Goal: Task Accomplishment & Management: Complete application form

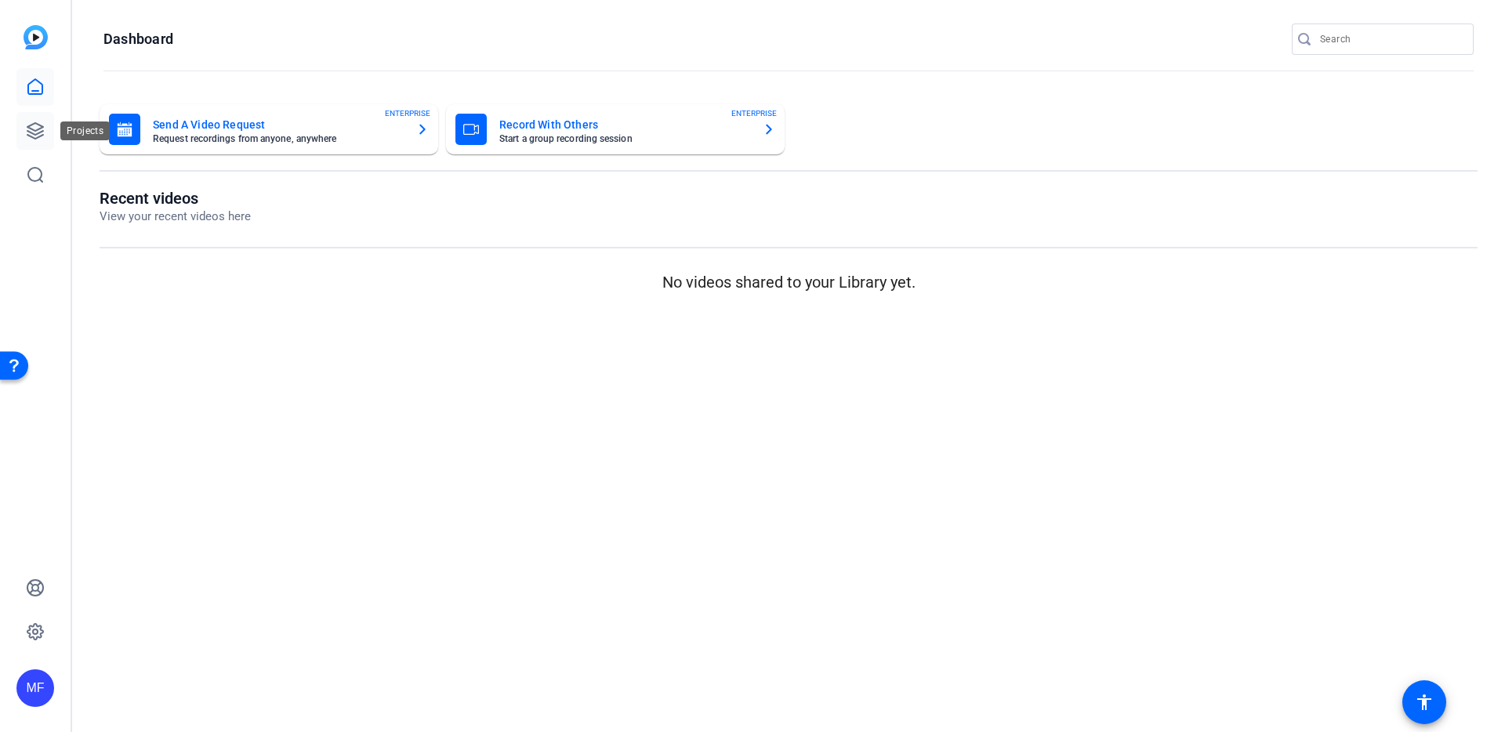
click at [38, 132] on icon at bounding box center [35, 131] width 16 height 16
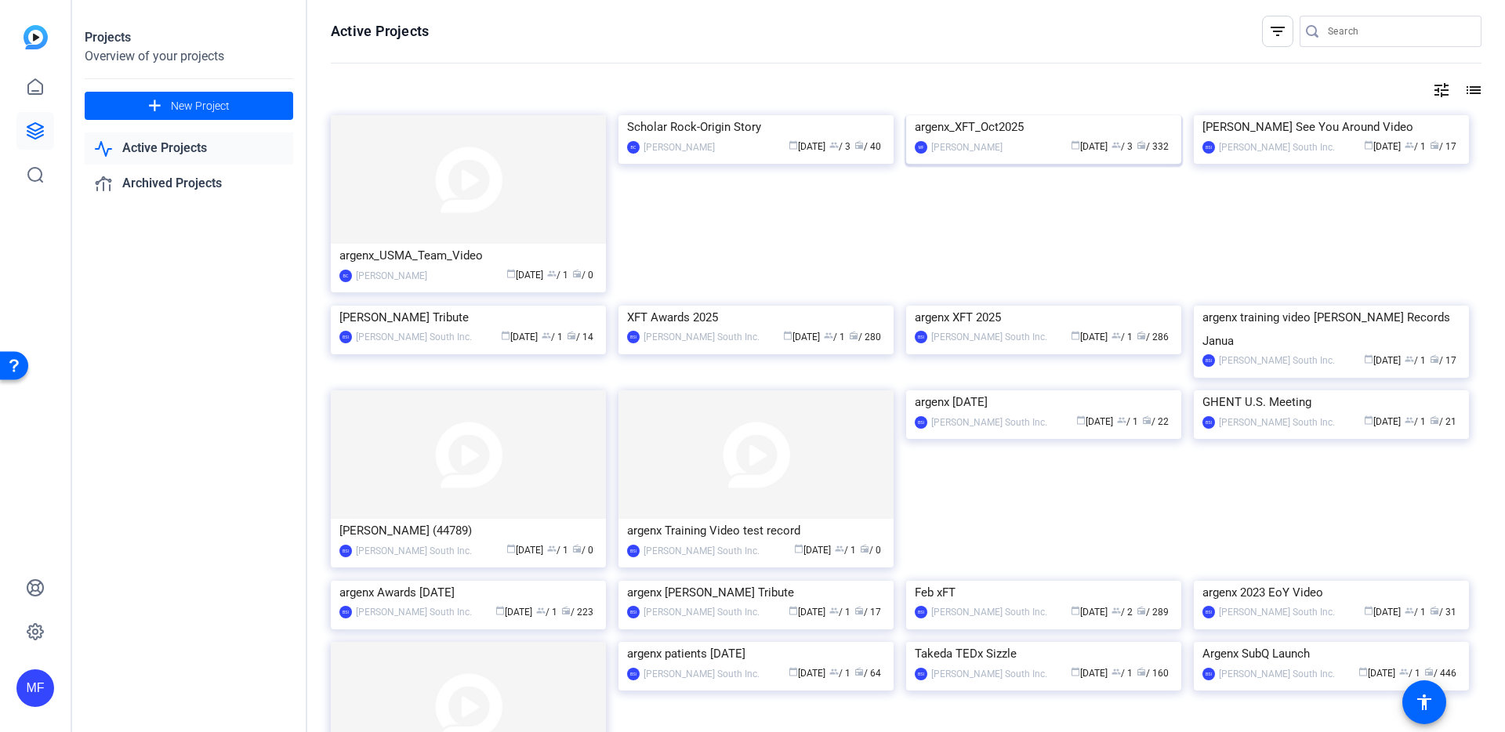
click at [966, 115] on img at bounding box center [1043, 115] width 275 height 0
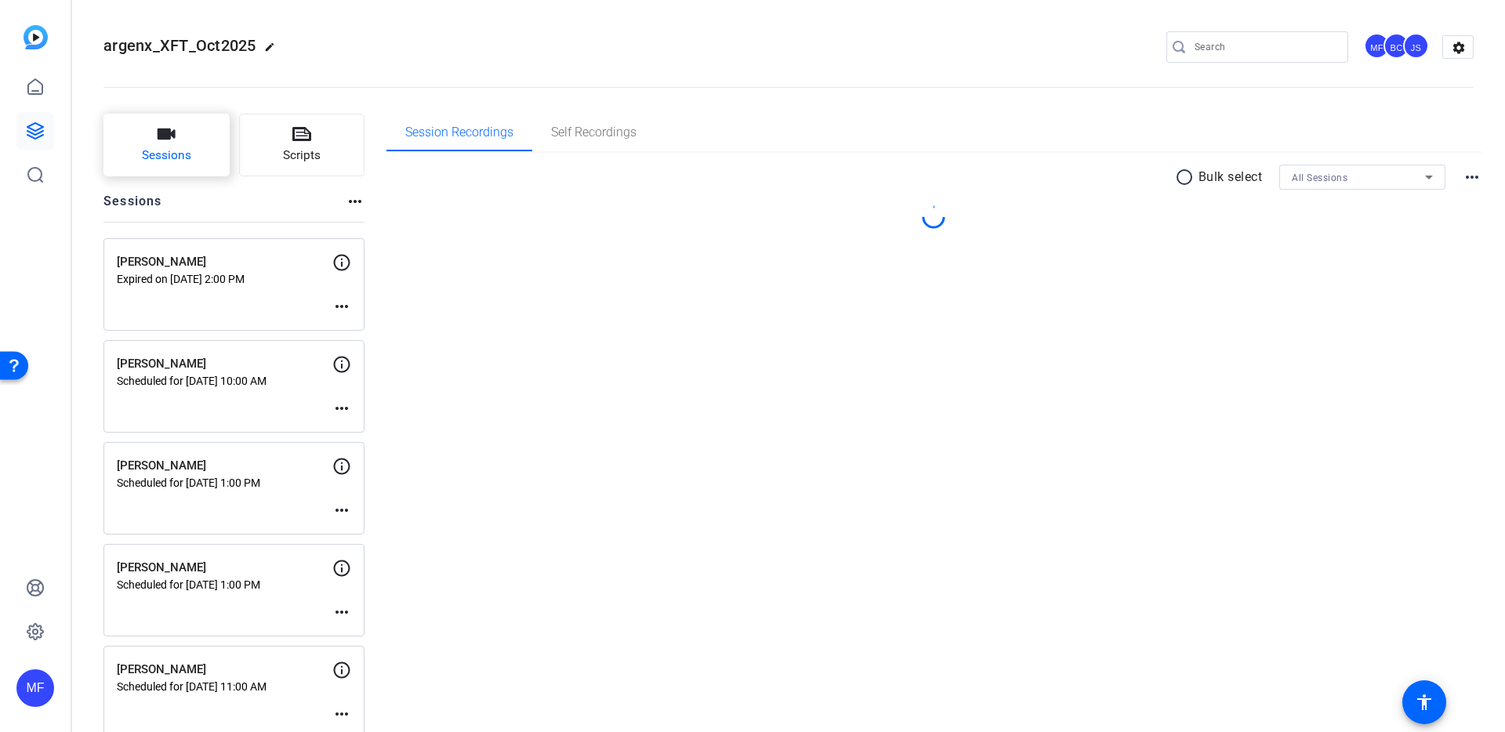
click at [162, 148] on span "Sessions" at bounding box center [166, 156] width 49 height 18
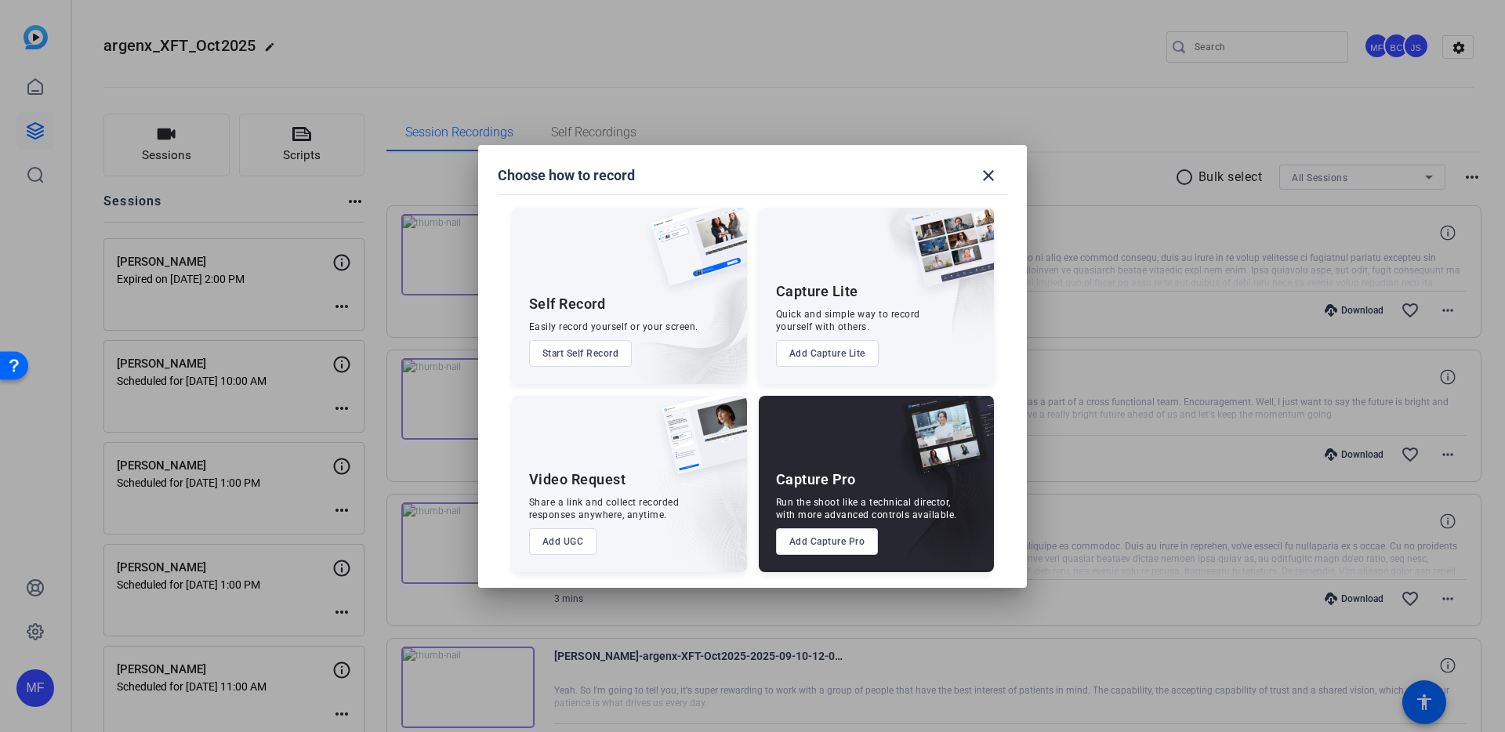
click at [810, 545] on button "Add Capture Pro" at bounding box center [827, 541] width 103 height 27
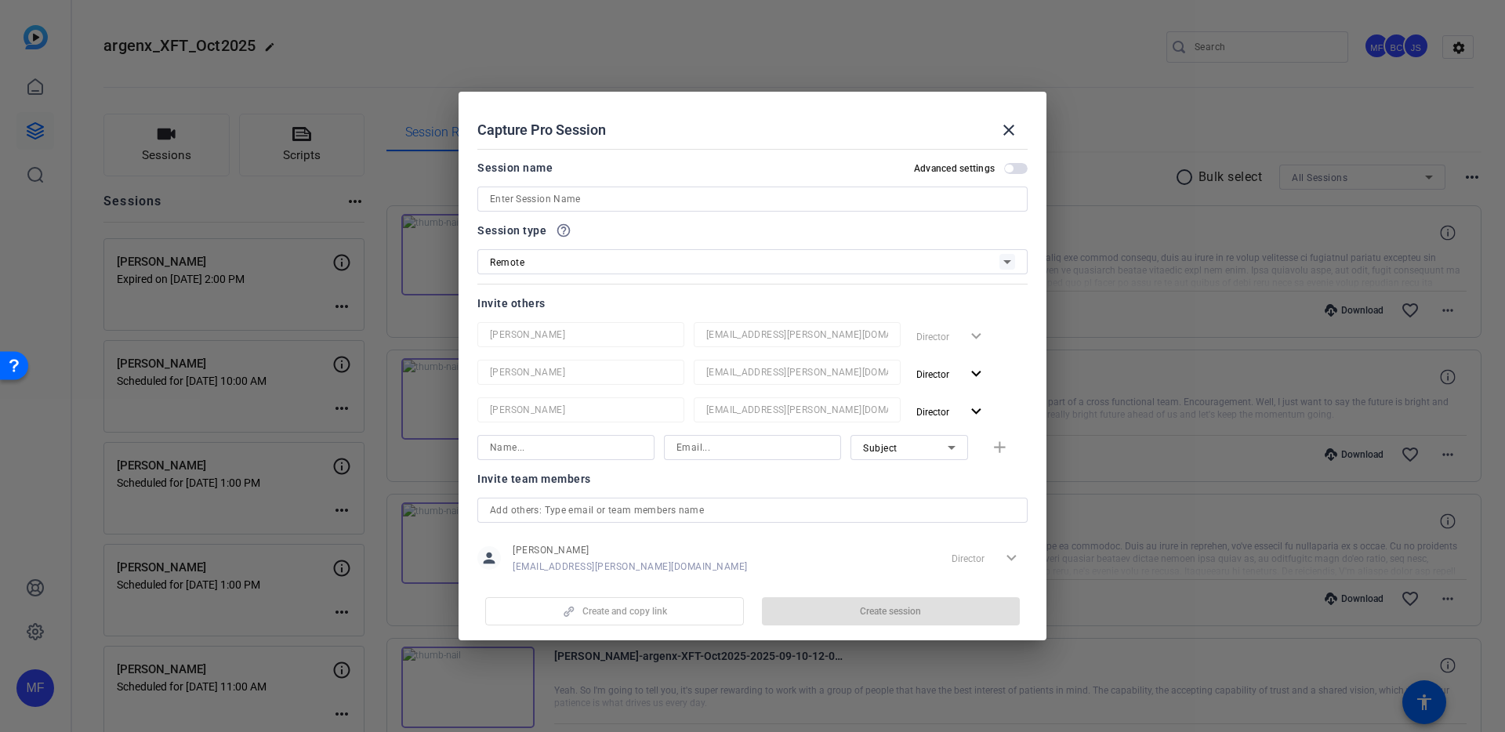
click at [568, 194] on input at bounding box center [752, 199] width 525 height 19
paste input "[PERSON_NAME]"
type input "[PERSON_NAME]"
click at [1006, 166] on span "button" at bounding box center [1016, 168] width 24 height 11
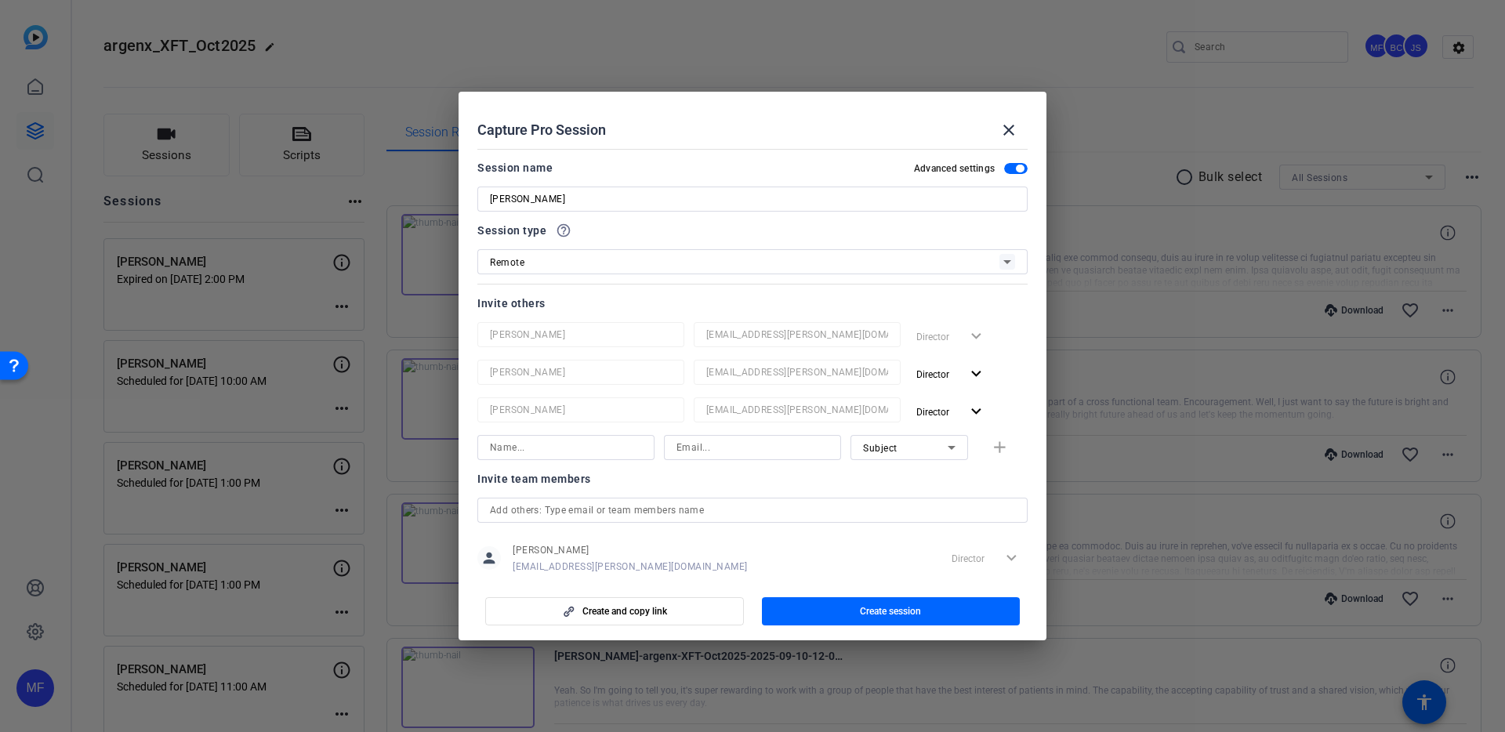
scroll to position [207, 0]
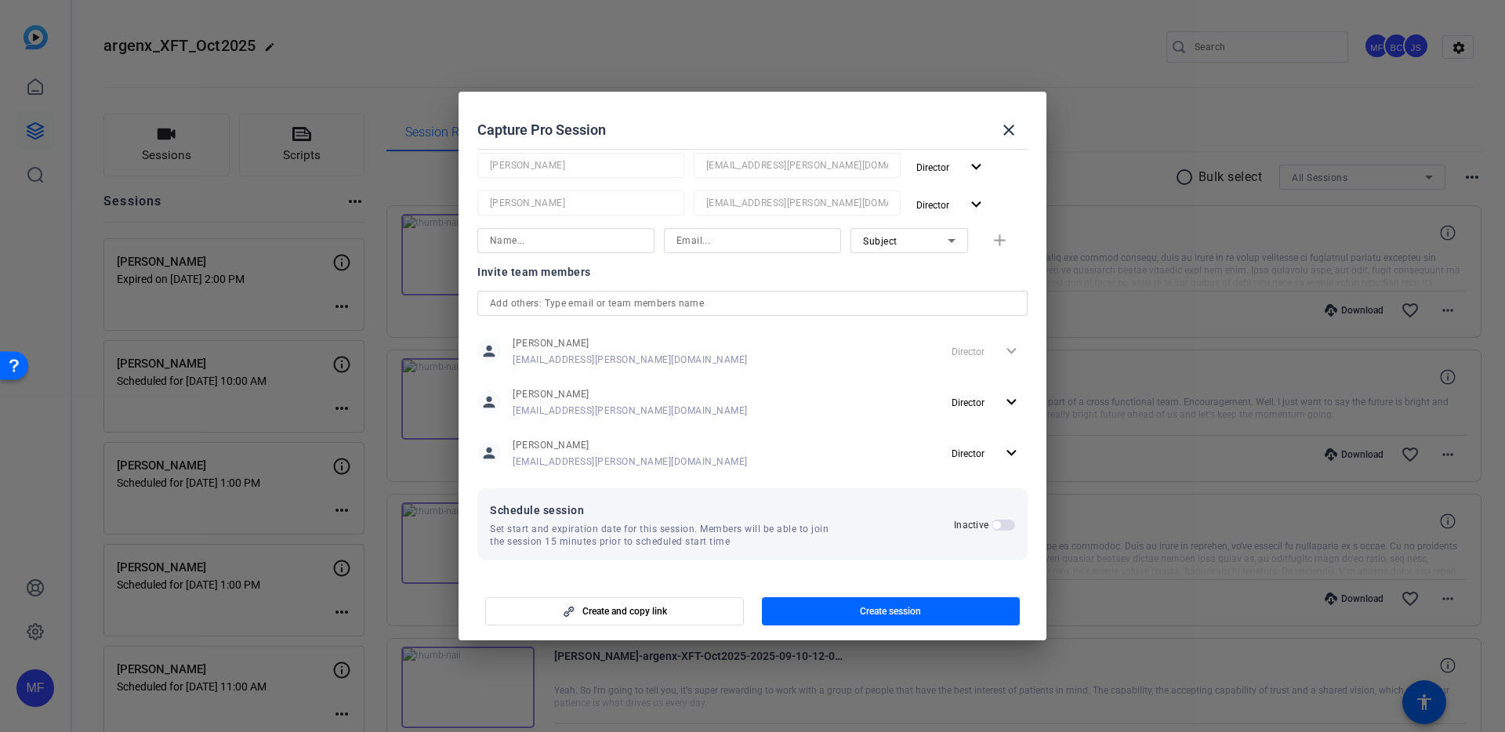
click at [992, 525] on span "button" at bounding box center [1003, 525] width 24 height 11
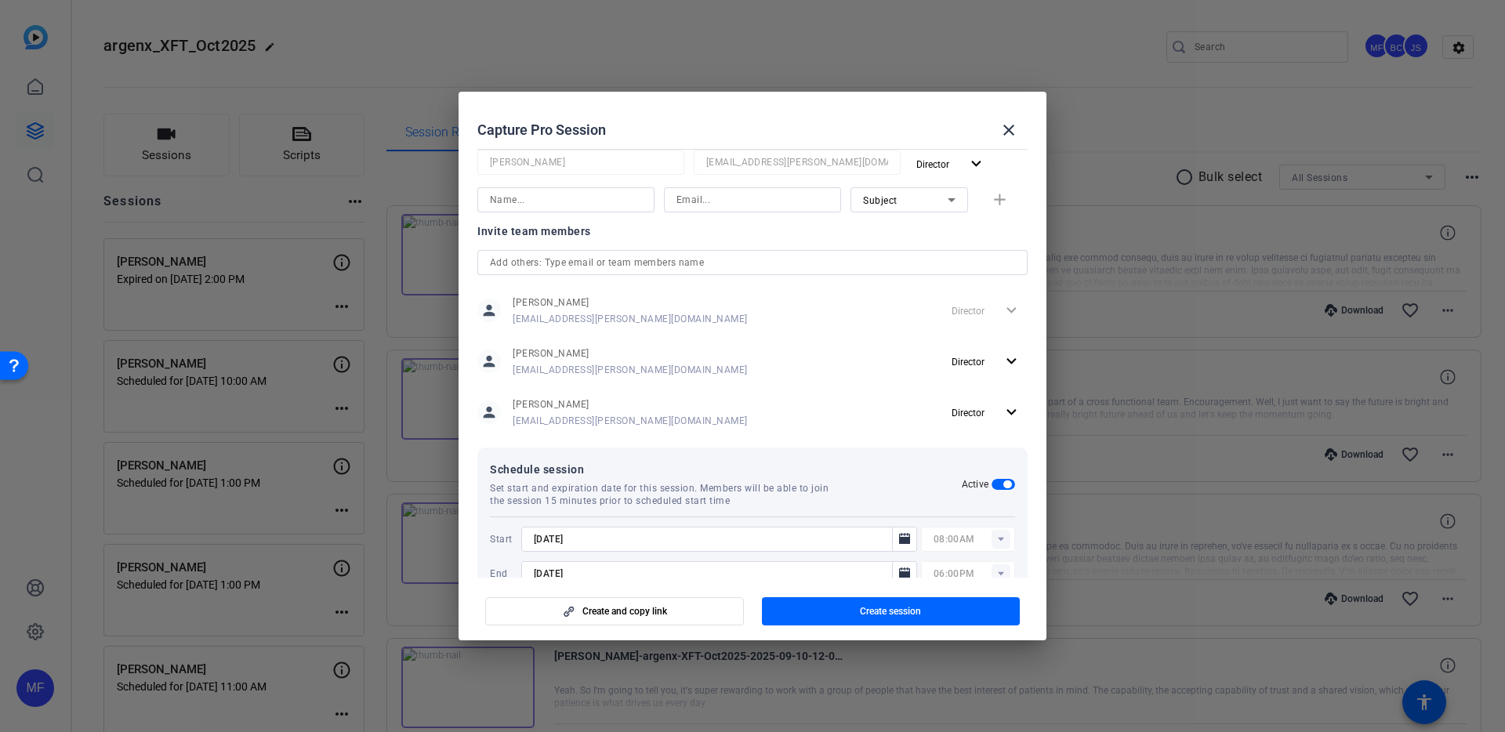
scroll to position [286, 0]
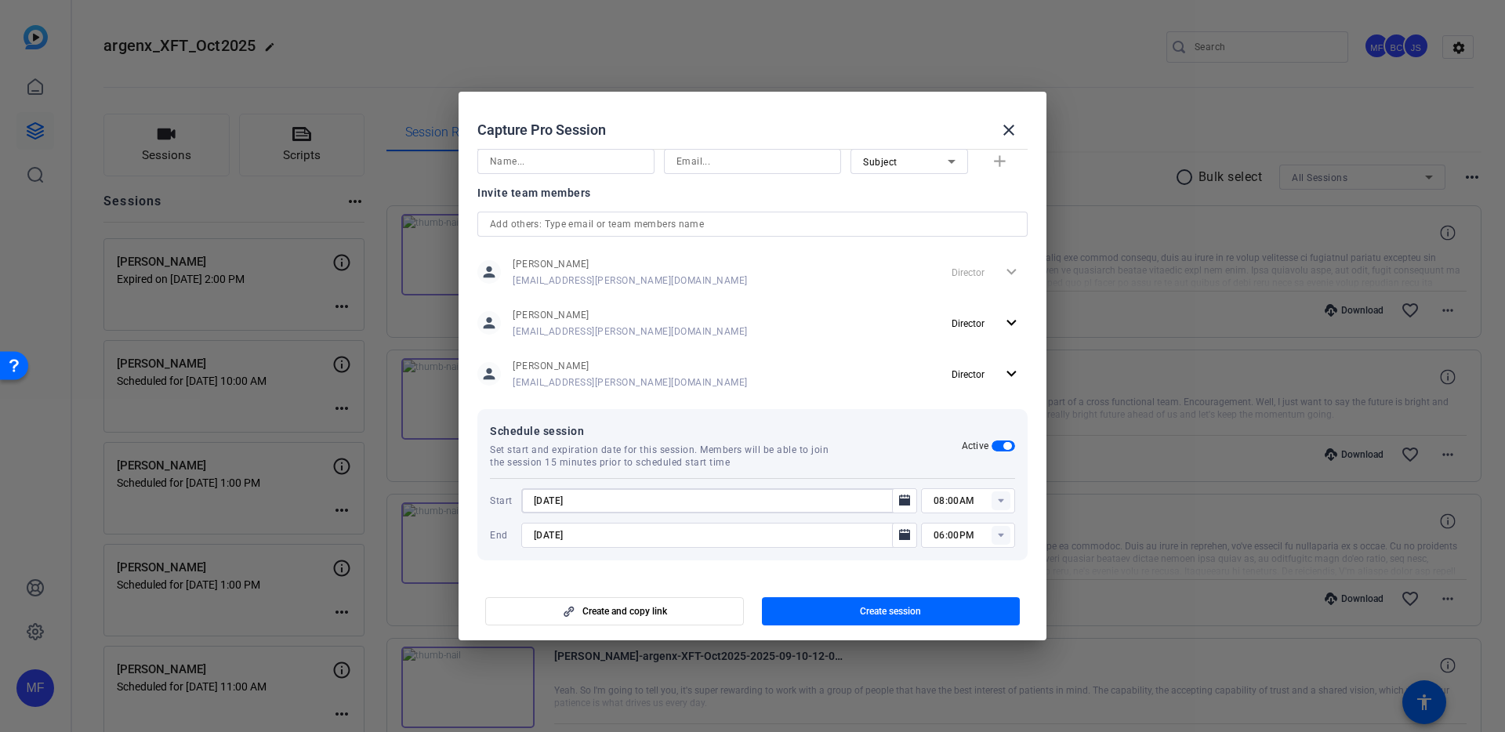
drag, startPoint x: 554, startPoint y: 502, endPoint x: 568, endPoint y: 493, distance: 16.5
click at [553, 502] on input "[DATE]" at bounding box center [711, 500] width 355 height 19
type input "[DATE]"
type input "09:00PM"
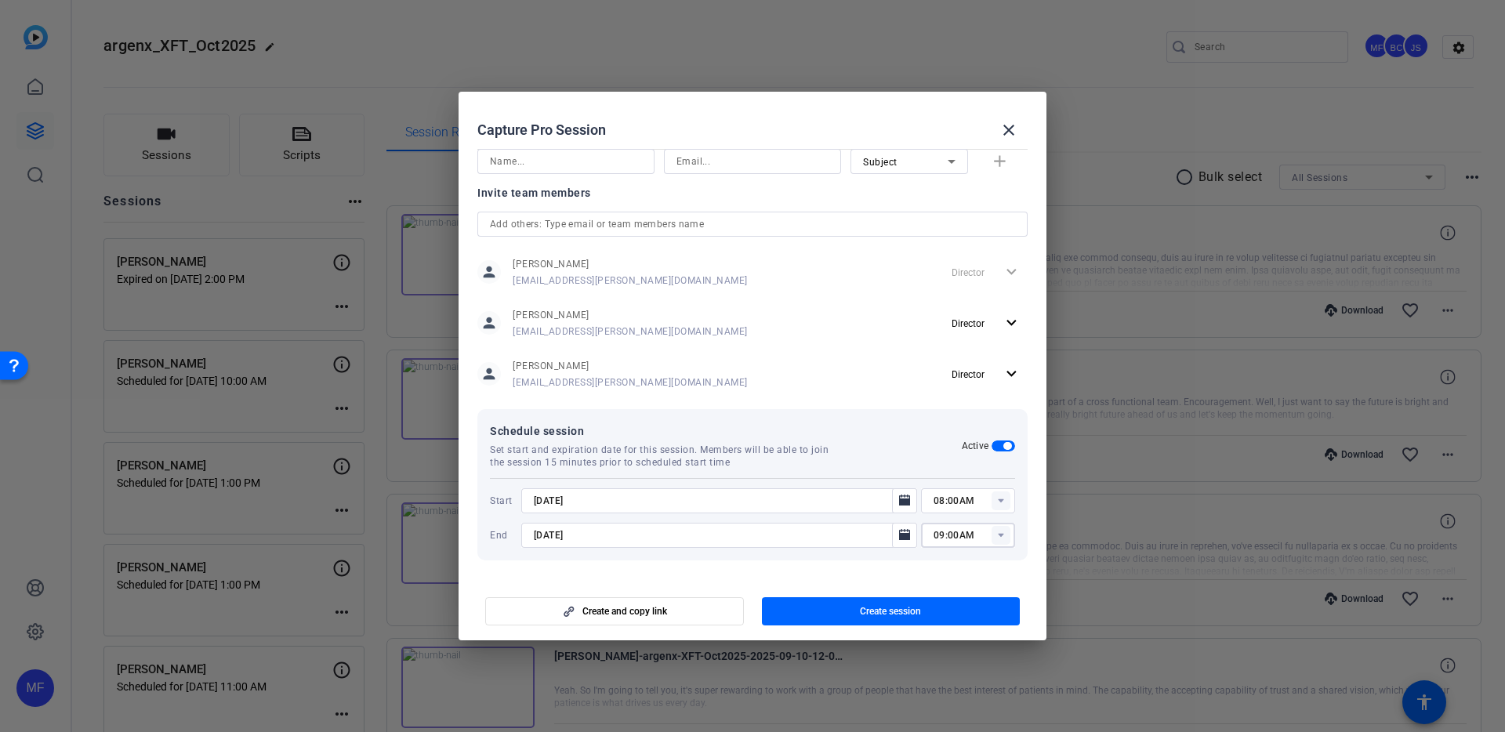
type input "09:00AM"
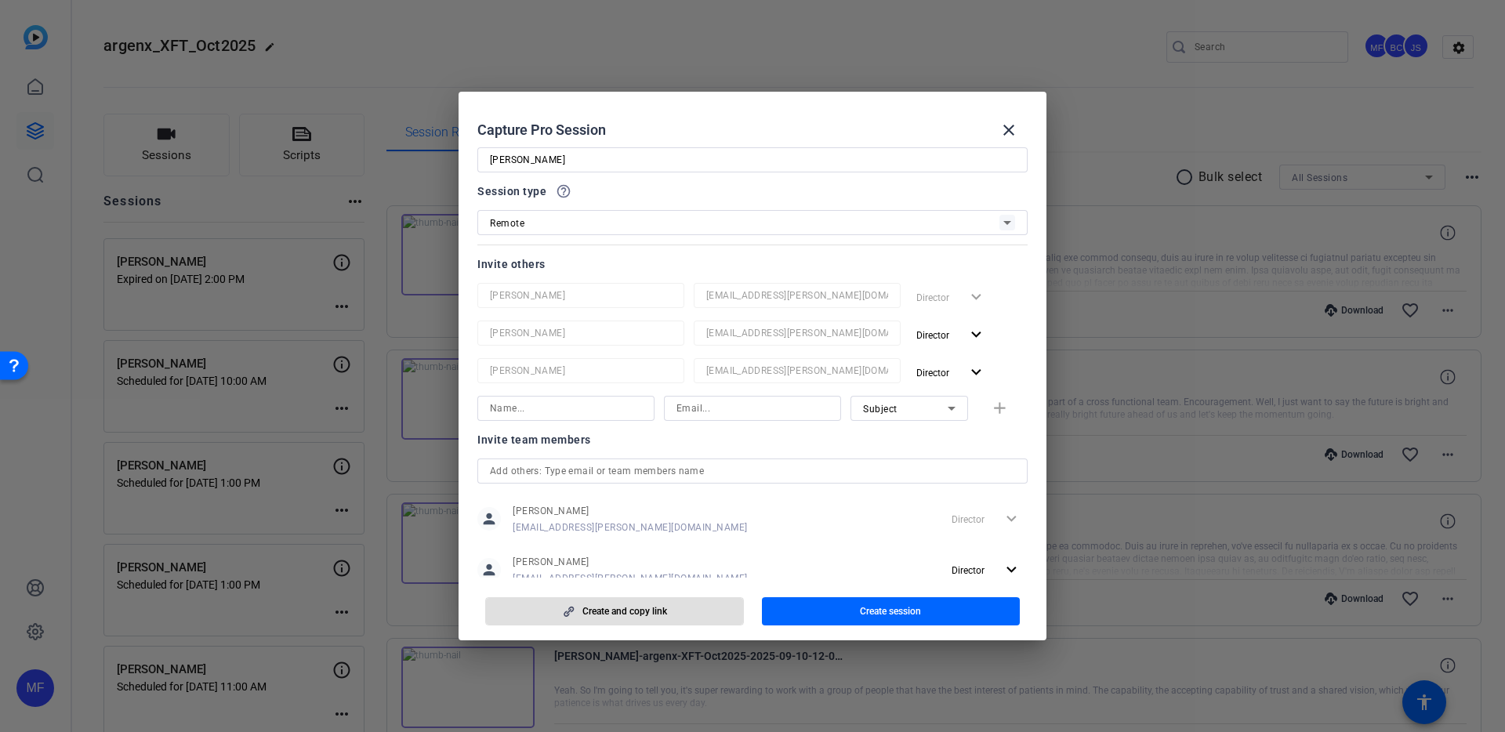
scroll to position [0, 0]
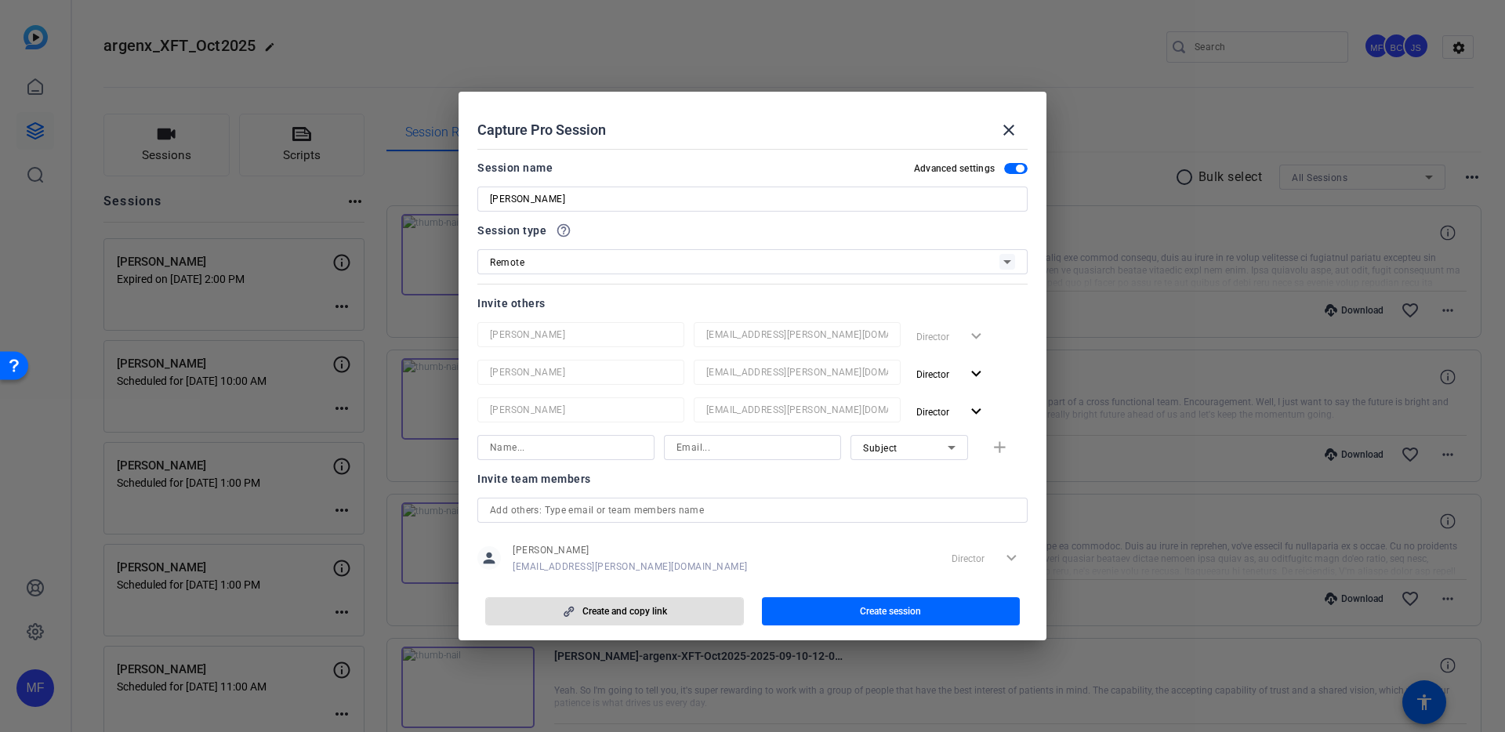
click at [581, 447] on input at bounding box center [566, 447] width 152 height 19
paste input "[PERSON_NAME]"
type input "[PERSON_NAME]"
paste input "[EMAIL_ADDRESS][PERSON_NAME][DOMAIN_NAME]"
type input "[EMAIL_ADDRESS][PERSON_NAME][DOMAIN_NAME]"
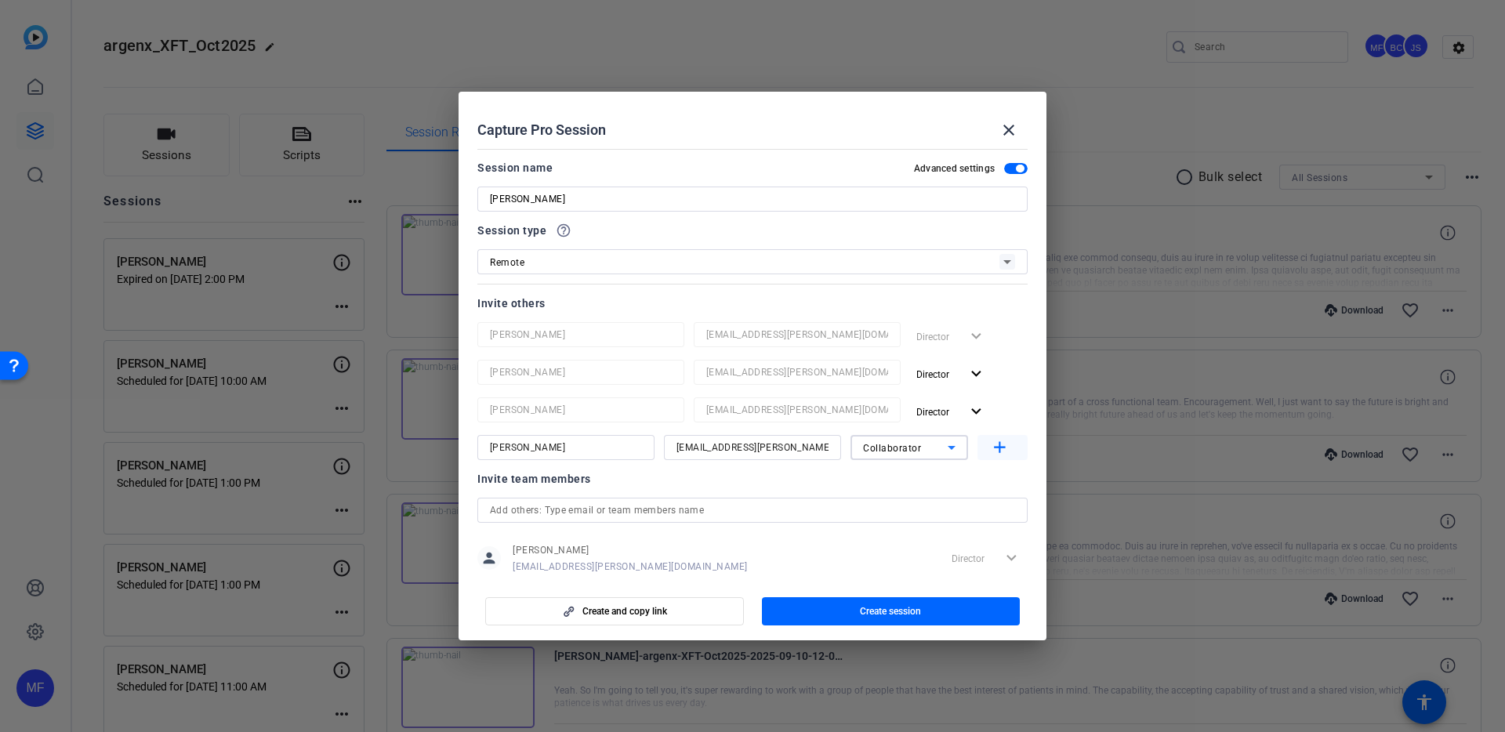
click at [998, 446] on mat-icon "add" at bounding box center [1000, 448] width 20 height 20
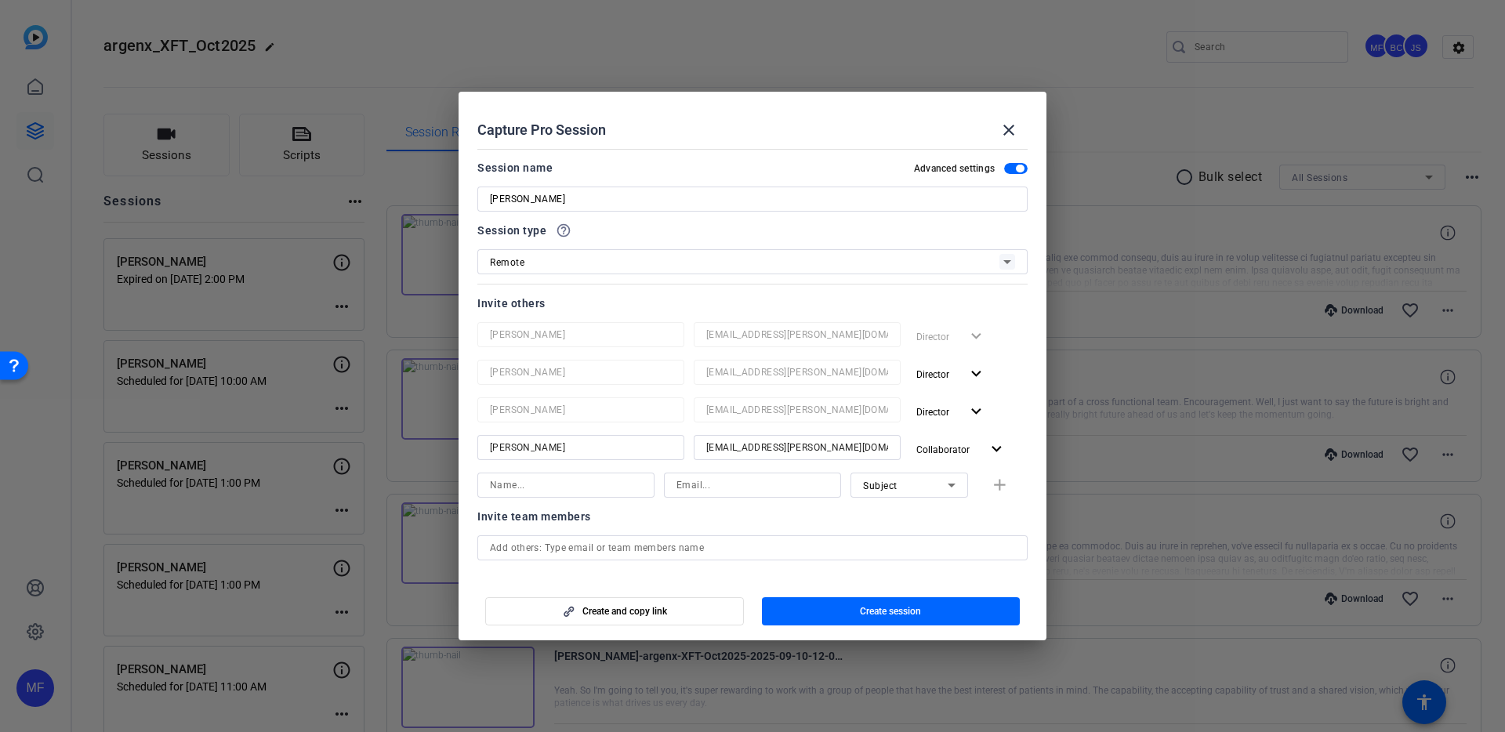
scroll to position [324, 0]
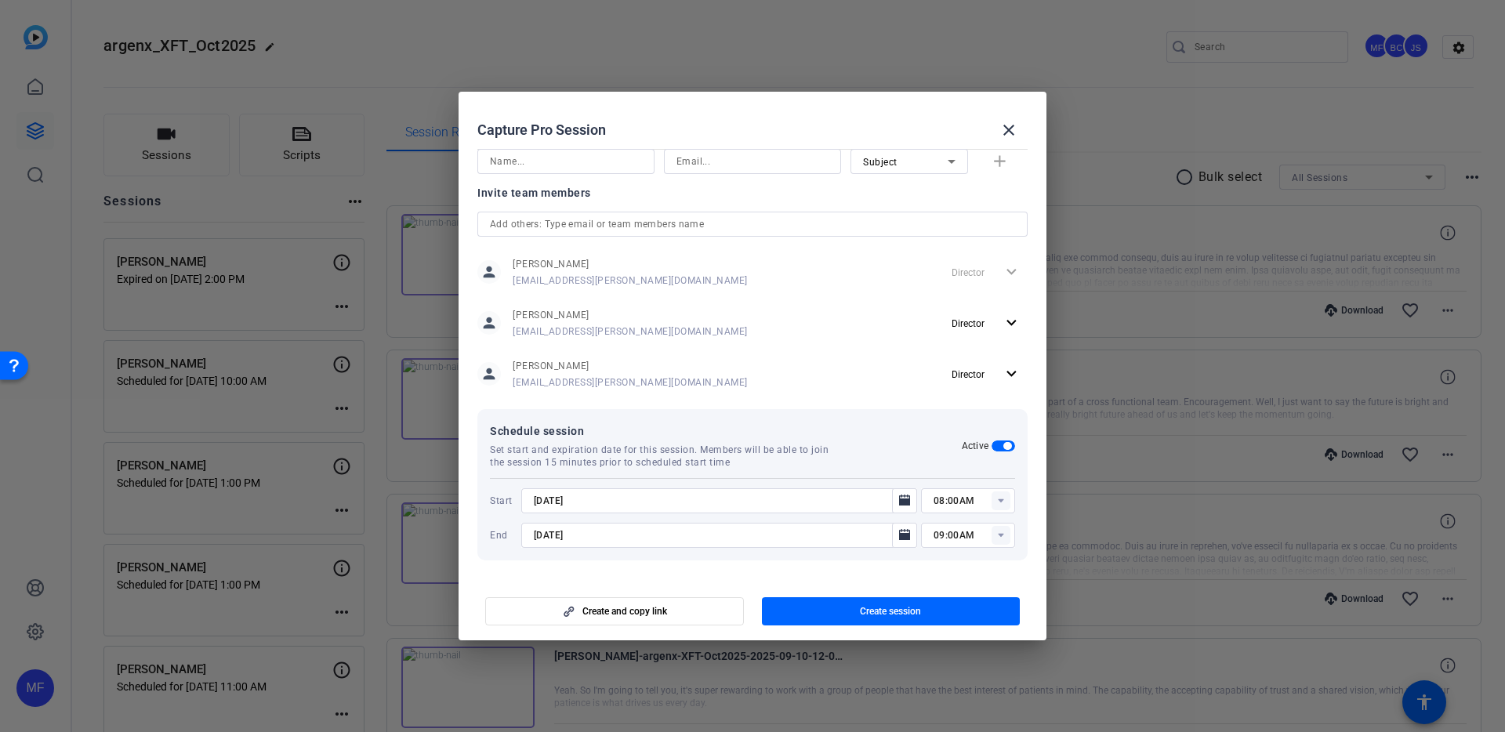
click at [944, 537] on input "09:00AM" at bounding box center [974, 535] width 82 height 19
type input "09:30AM"
click at [892, 609] on span "Create session" at bounding box center [890, 611] width 61 height 13
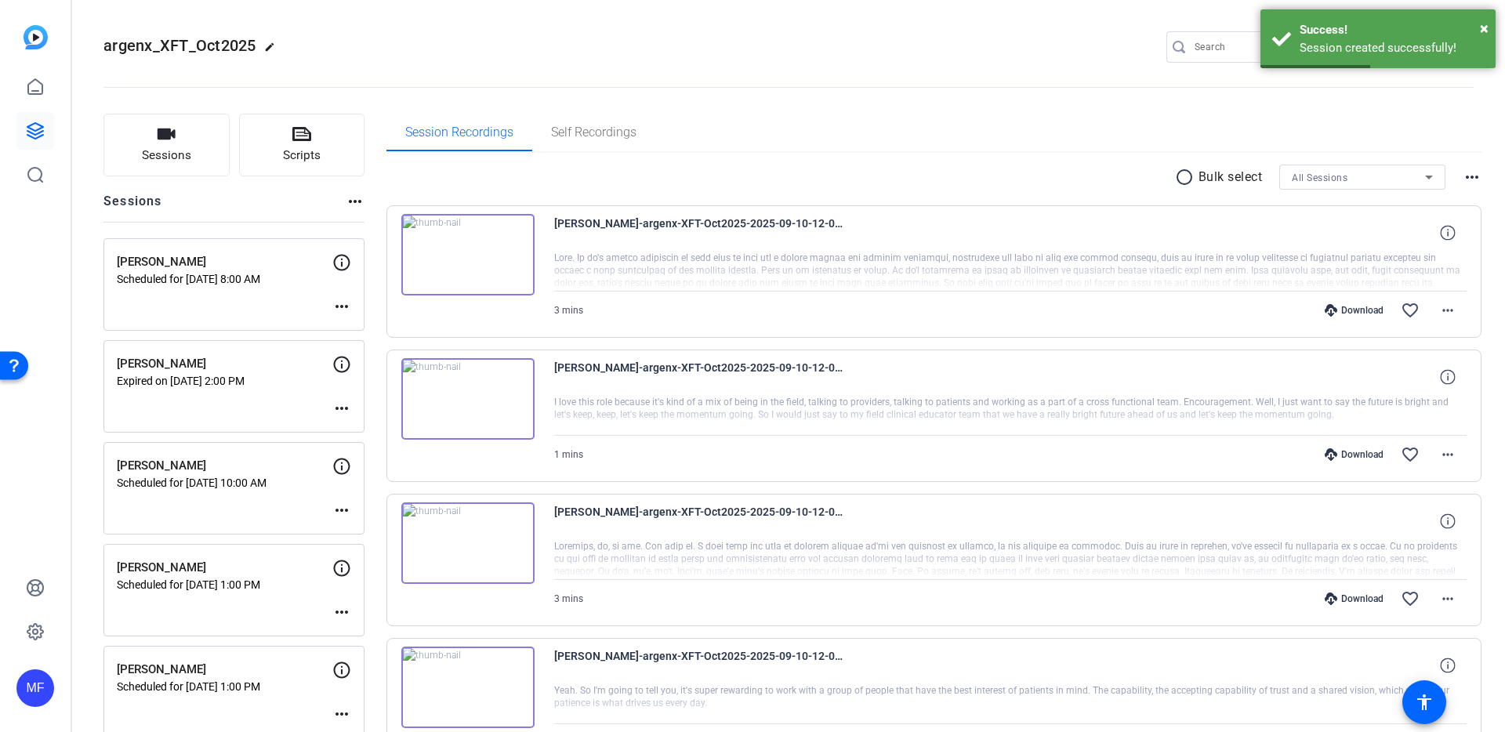
click at [342, 306] on mat-icon "more_horiz" at bounding box center [341, 306] width 19 height 19
click at [361, 330] on span "Edit Session" at bounding box center [380, 330] width 71 height 19
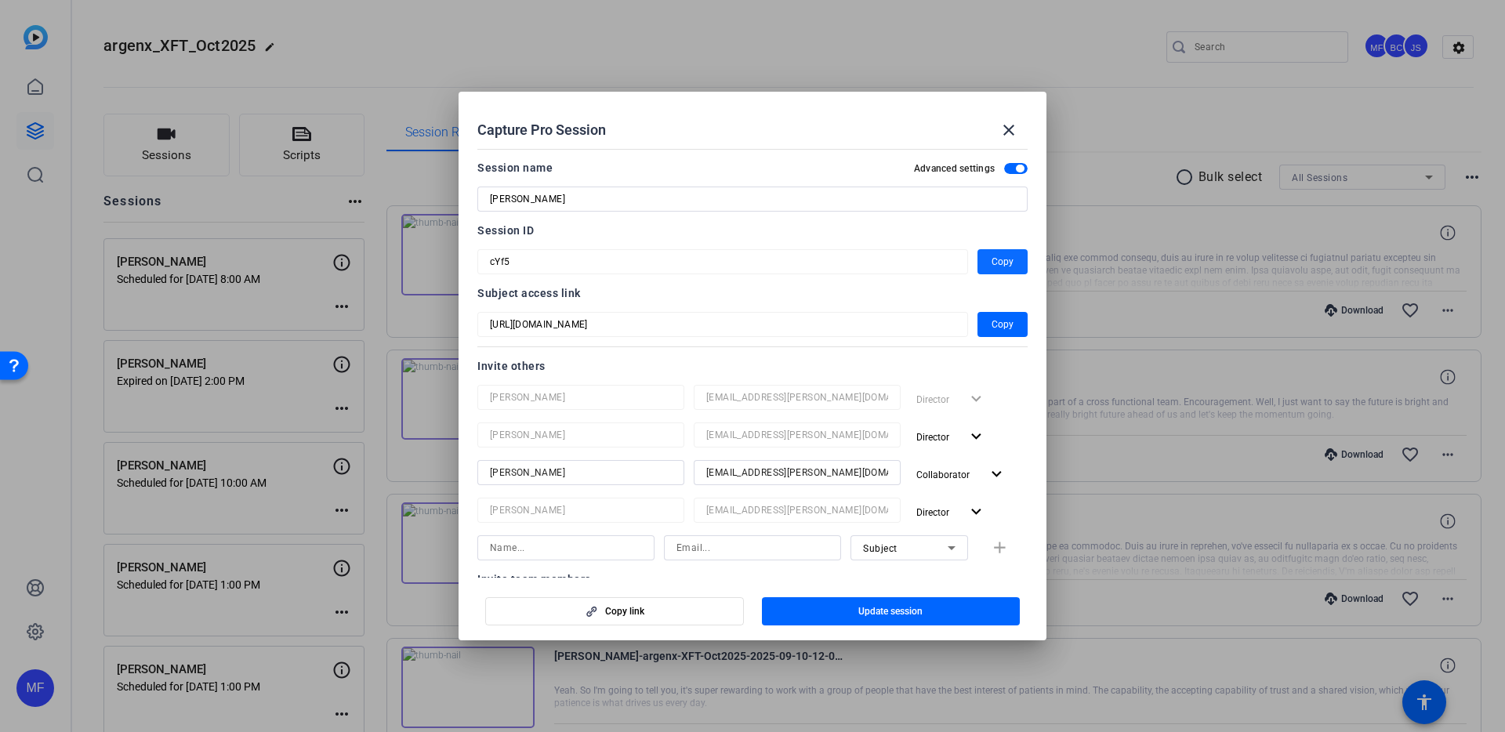
click at [991, 259] on span "Copy" at bounding box center [1002, 261] width 22 height 19
click at [1004, 129] on mat-icon "close" at bounding box center [1008, 130] width 19 height 19
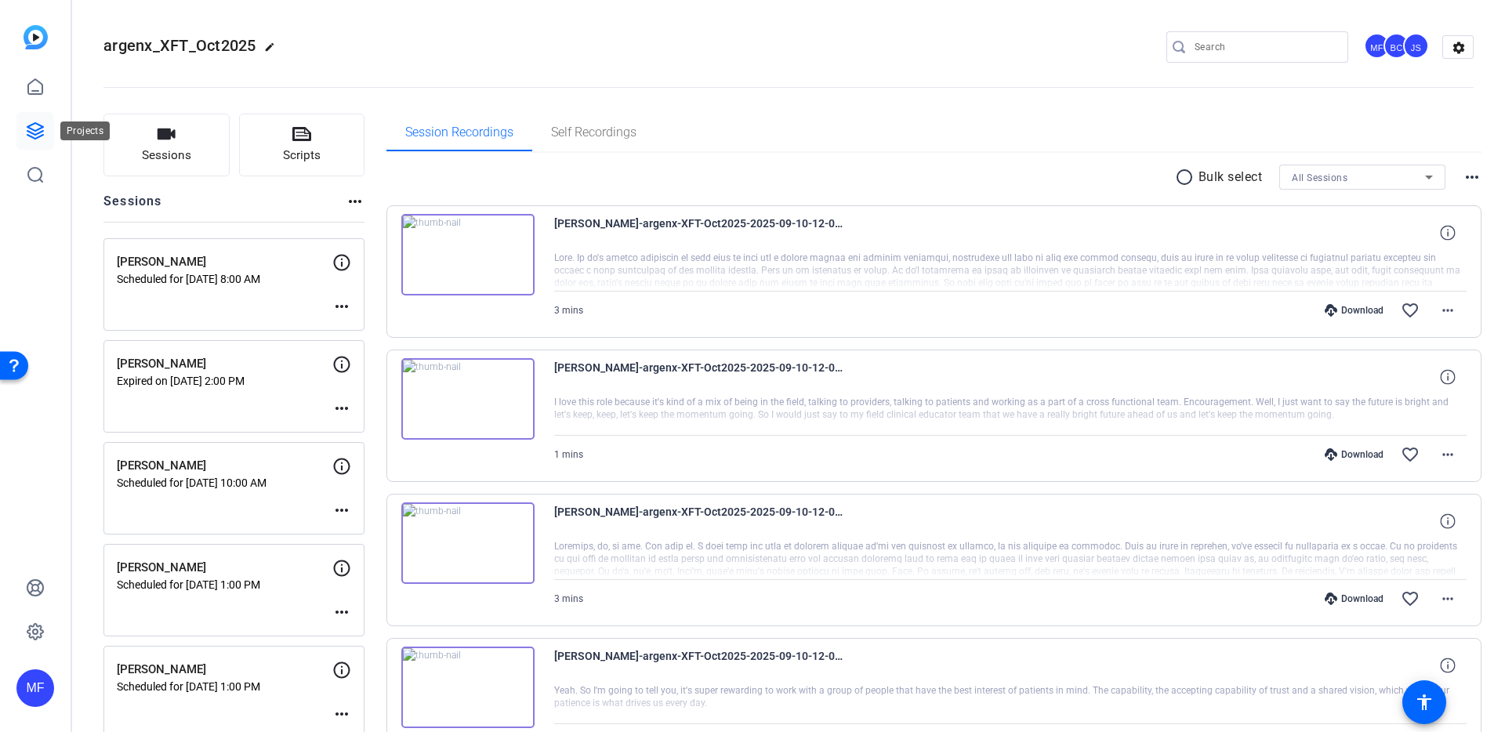
click at [31, 130] on icon at bounding box center [35, 130] width 19 height 19
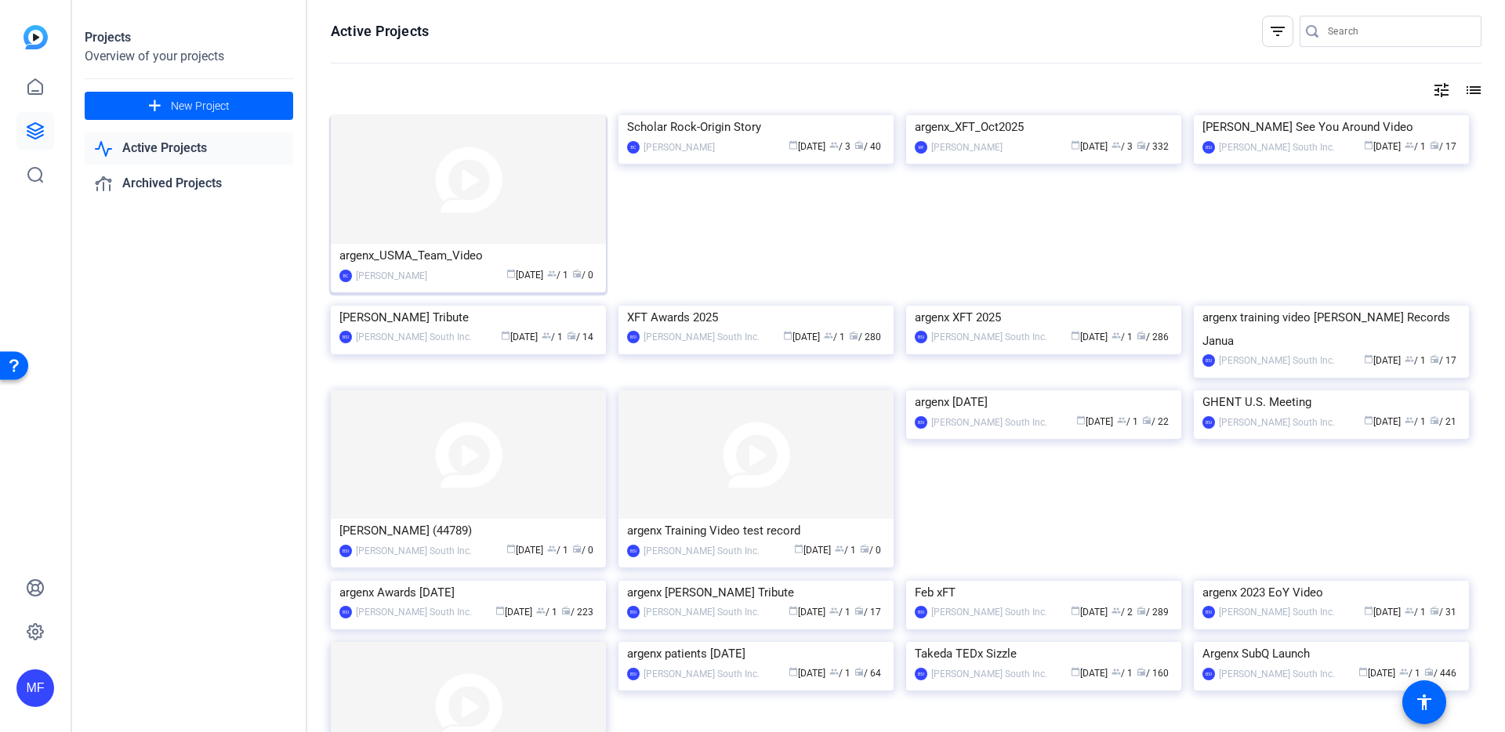
click at [447, 192] on img at bounding box center [468, 179] width 275 height 129
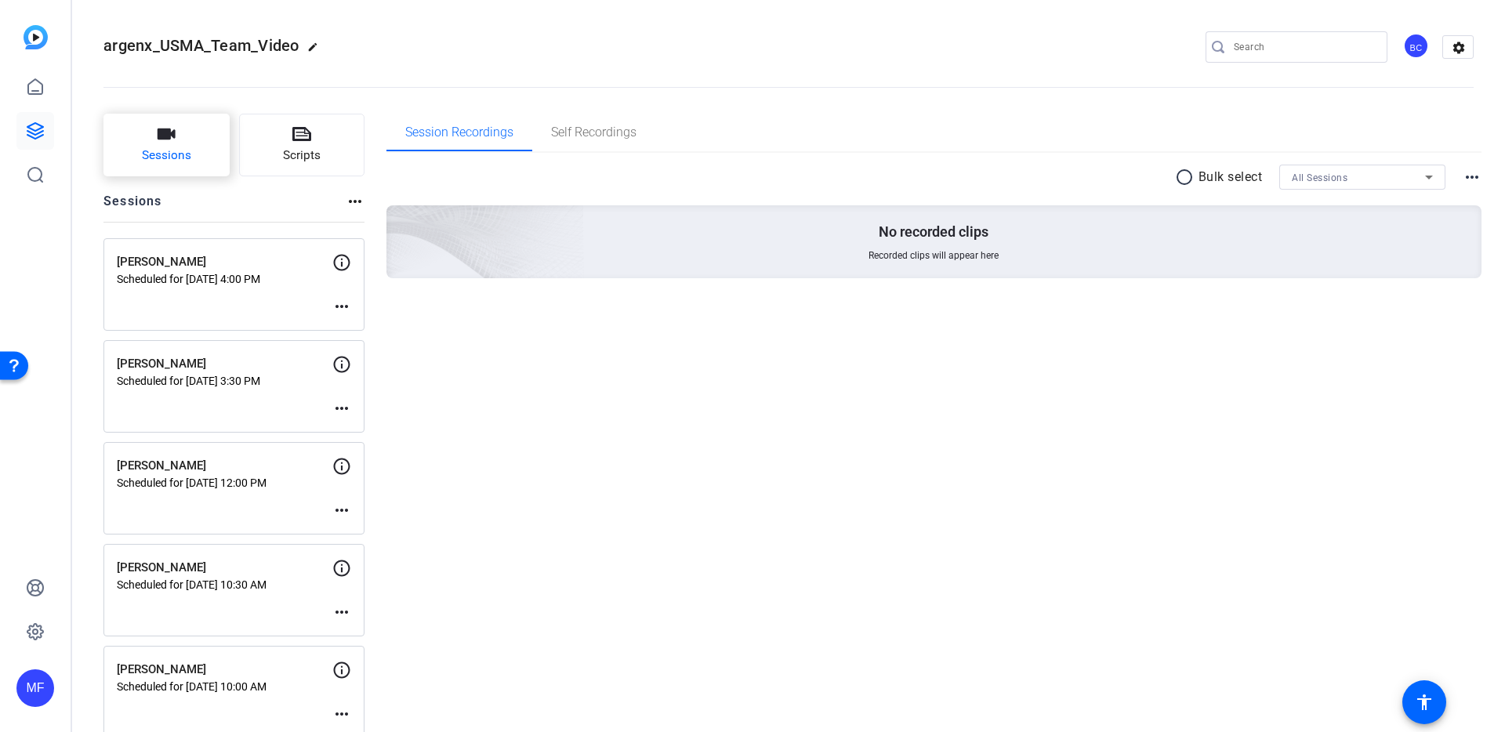
click at [154, 147] on span "Sessions" at bounding box center [166, 156] width 49 height 18
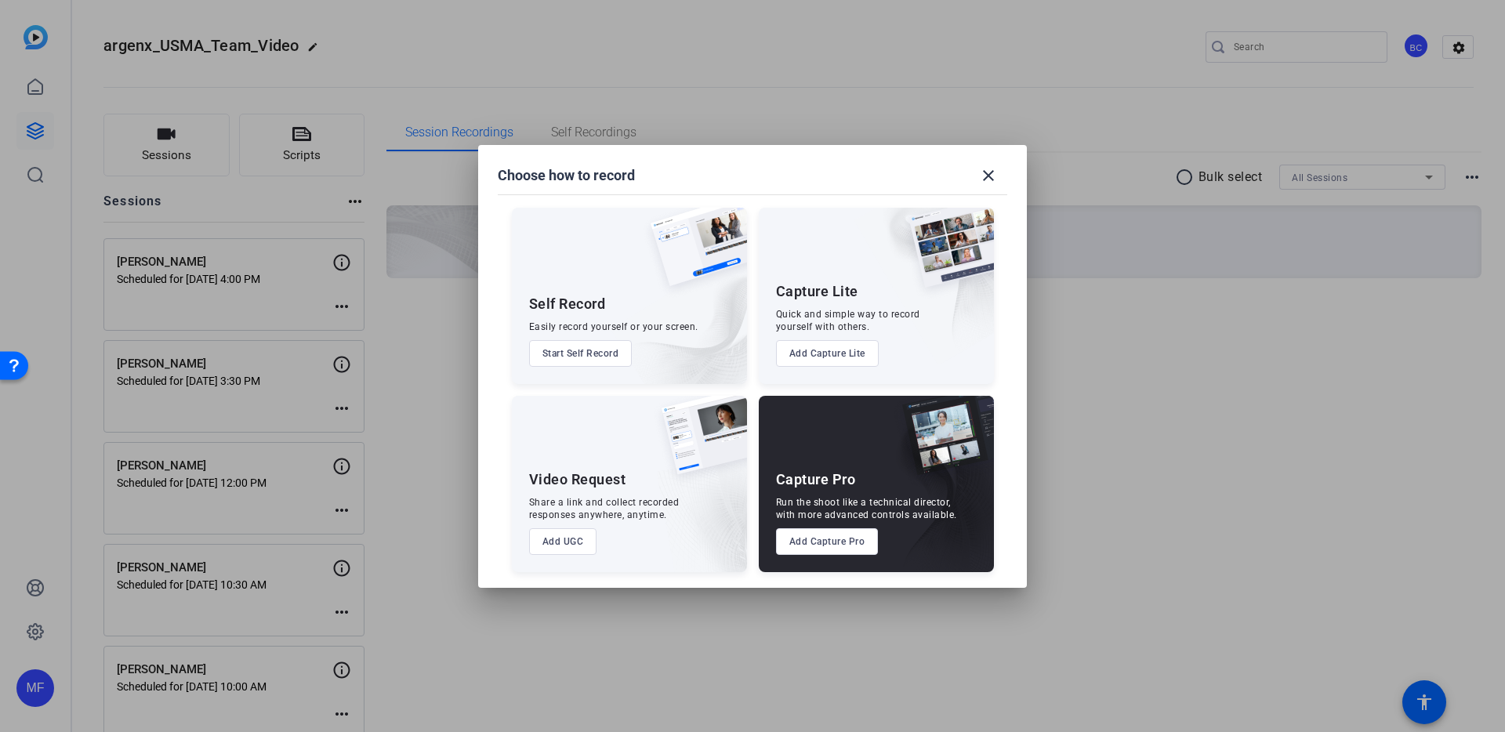
click at [806, 547] on button "Add Capture Pro" at bounding box center [827, 541] width 103 height 27
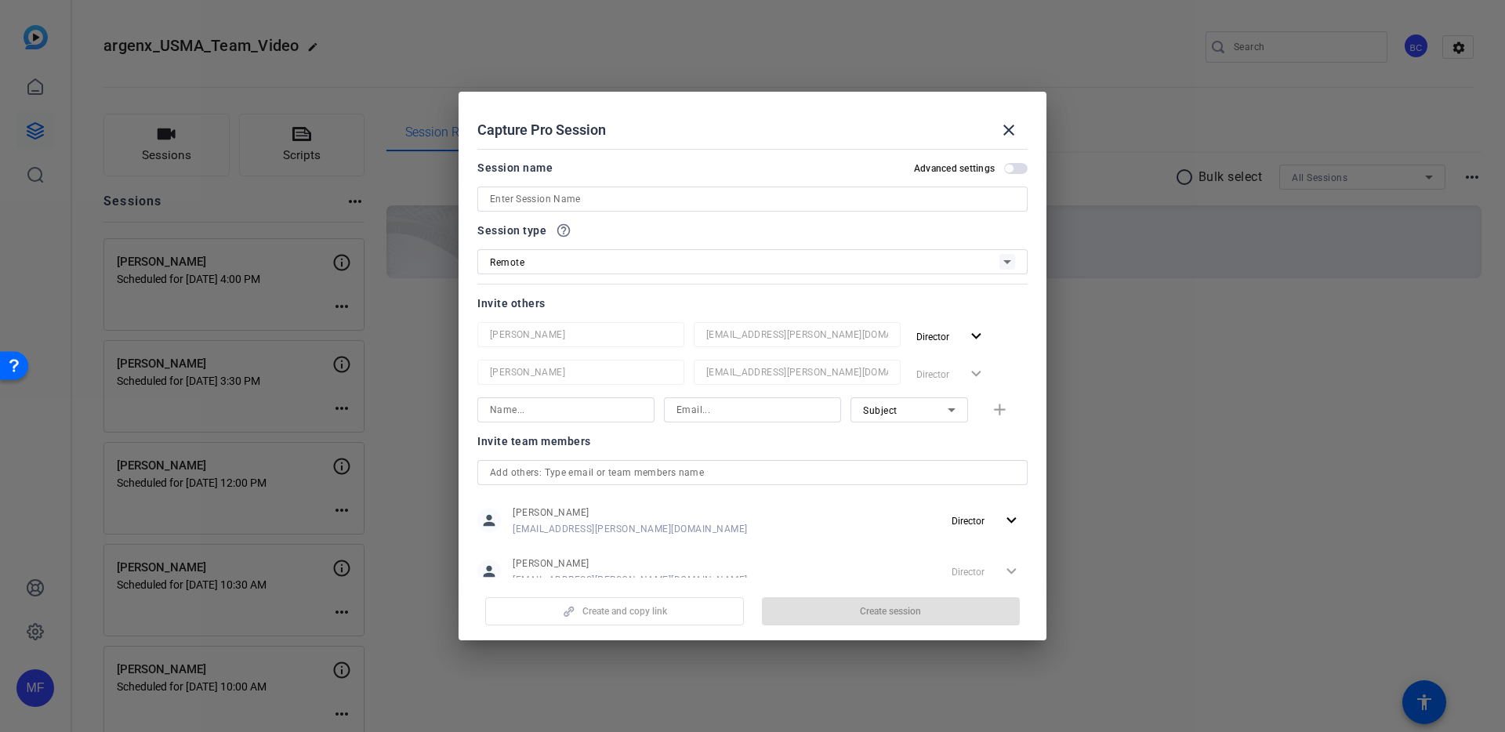
click at [553, 201] on input at bounding box center [752, 199] width 525 height 19
paste input "[PERSON_NAME]"
type input "[PERSON_NAME]"
click at [1005, 167] on span "button" at bounding box center [1009, 169] width 8 height 8
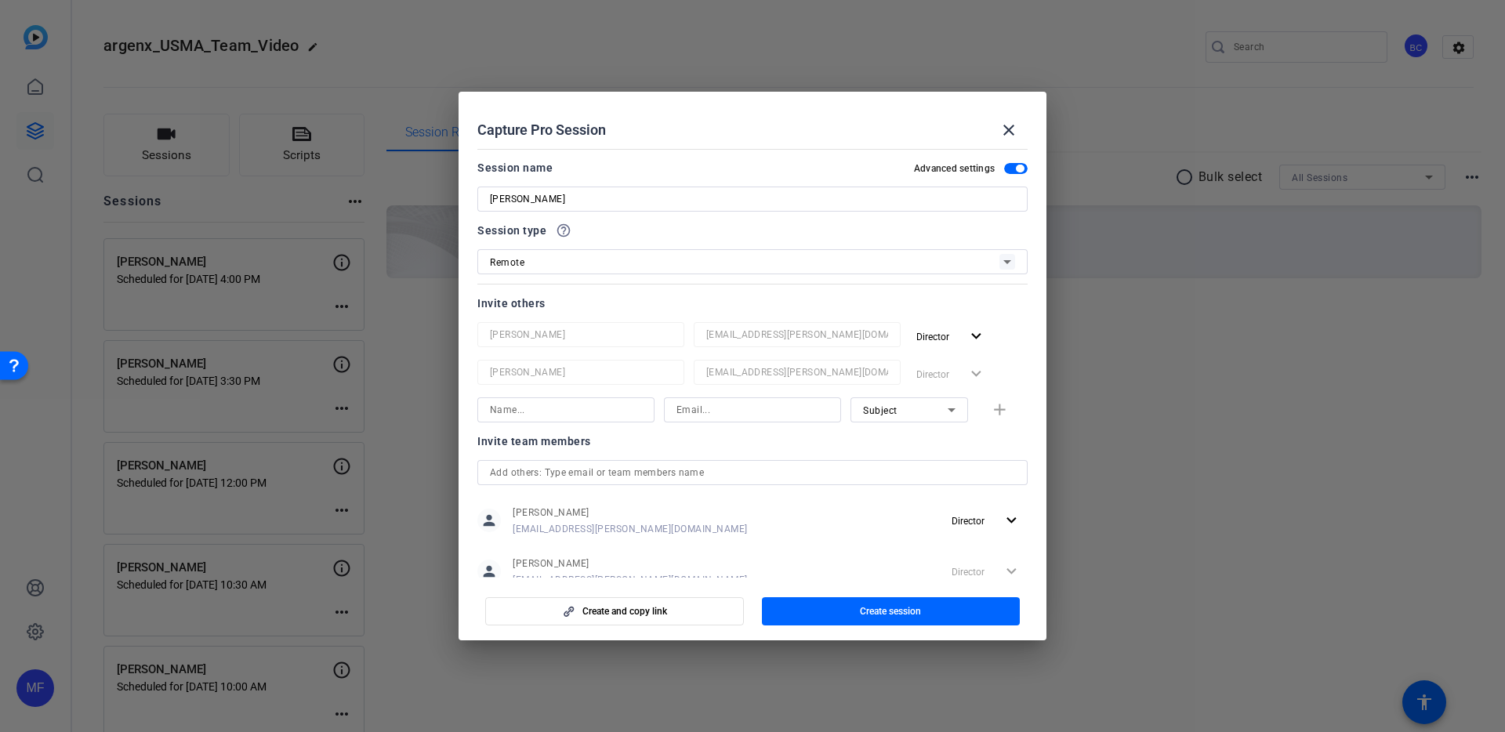
scroll to position [118, 0]
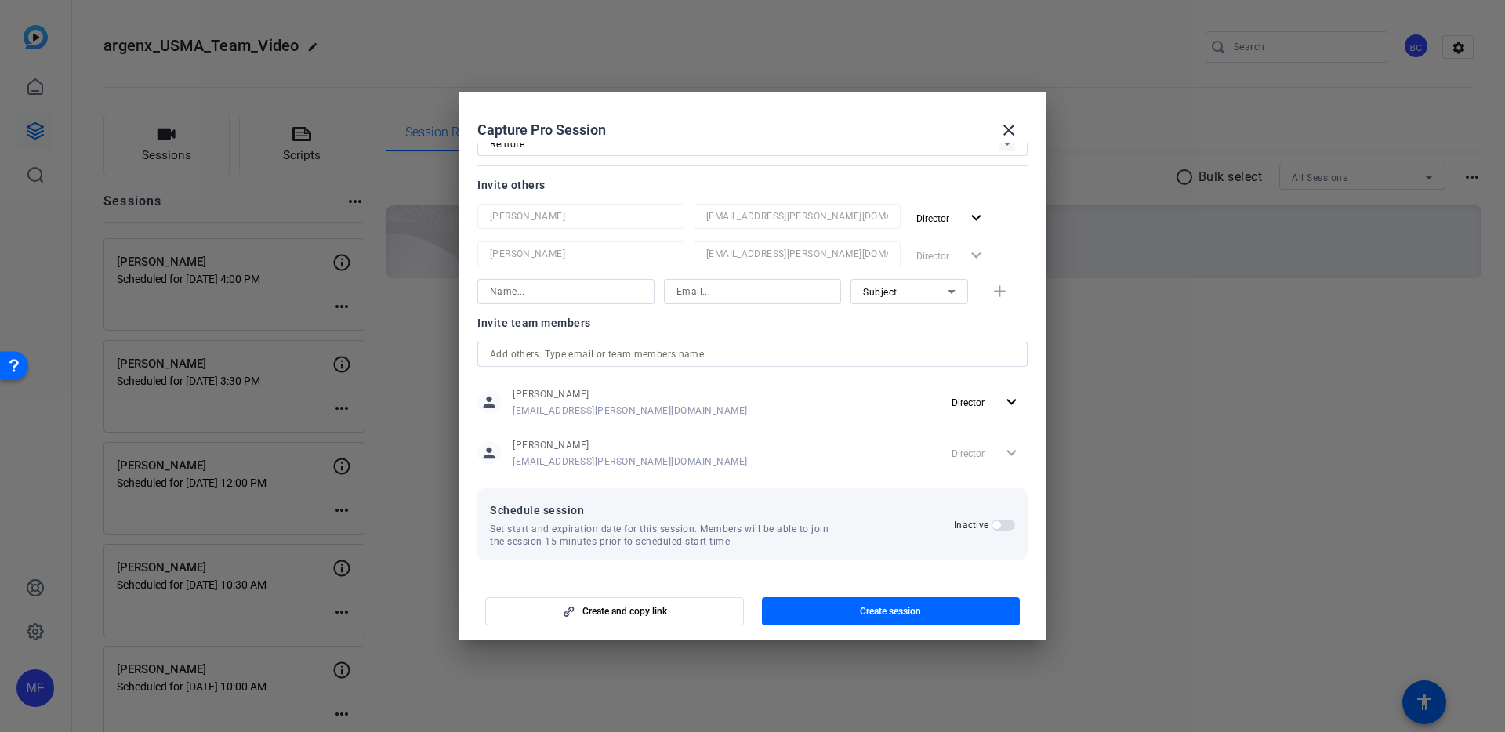
click at [992, 525] on span "button" at bounding box center [996, 525] width 8 height 8
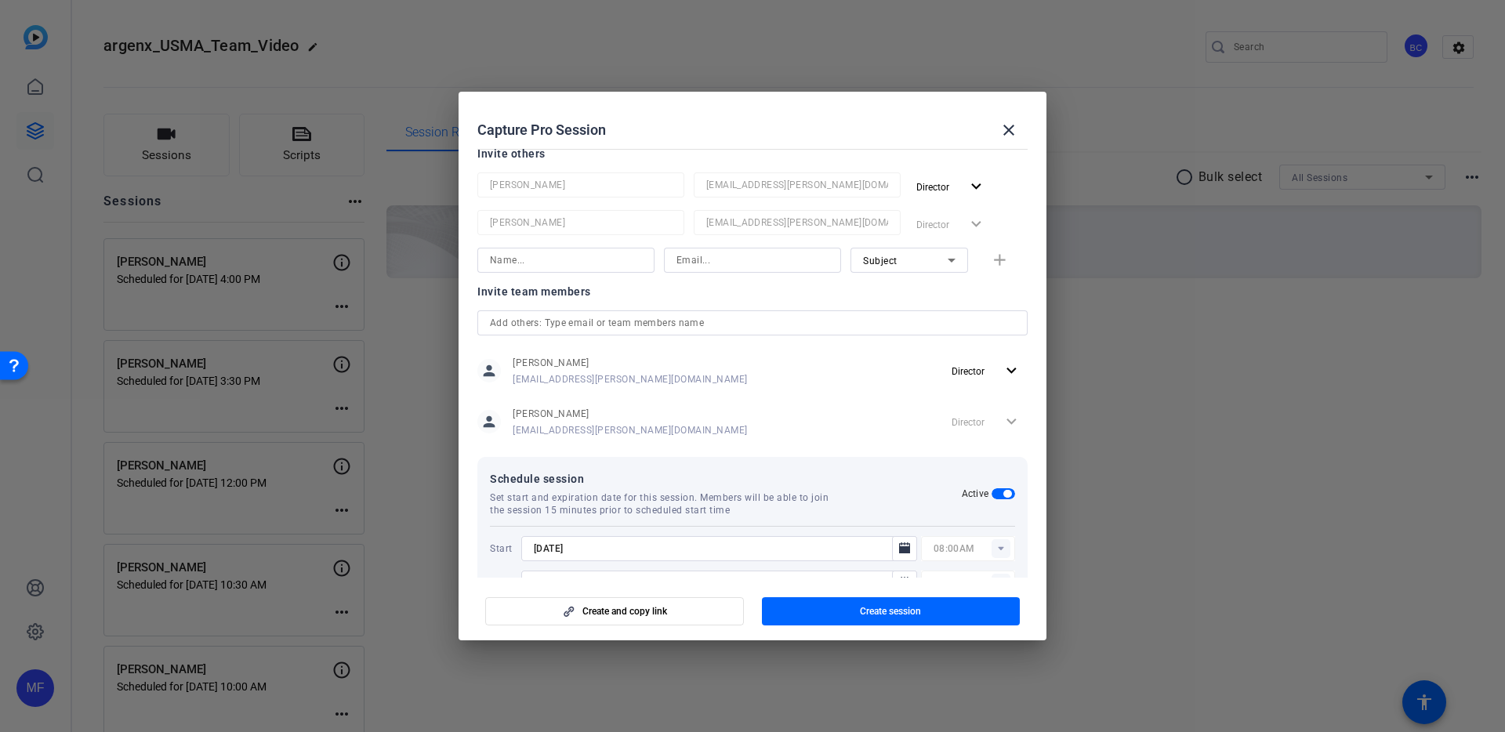
scroll to position [197, 0]
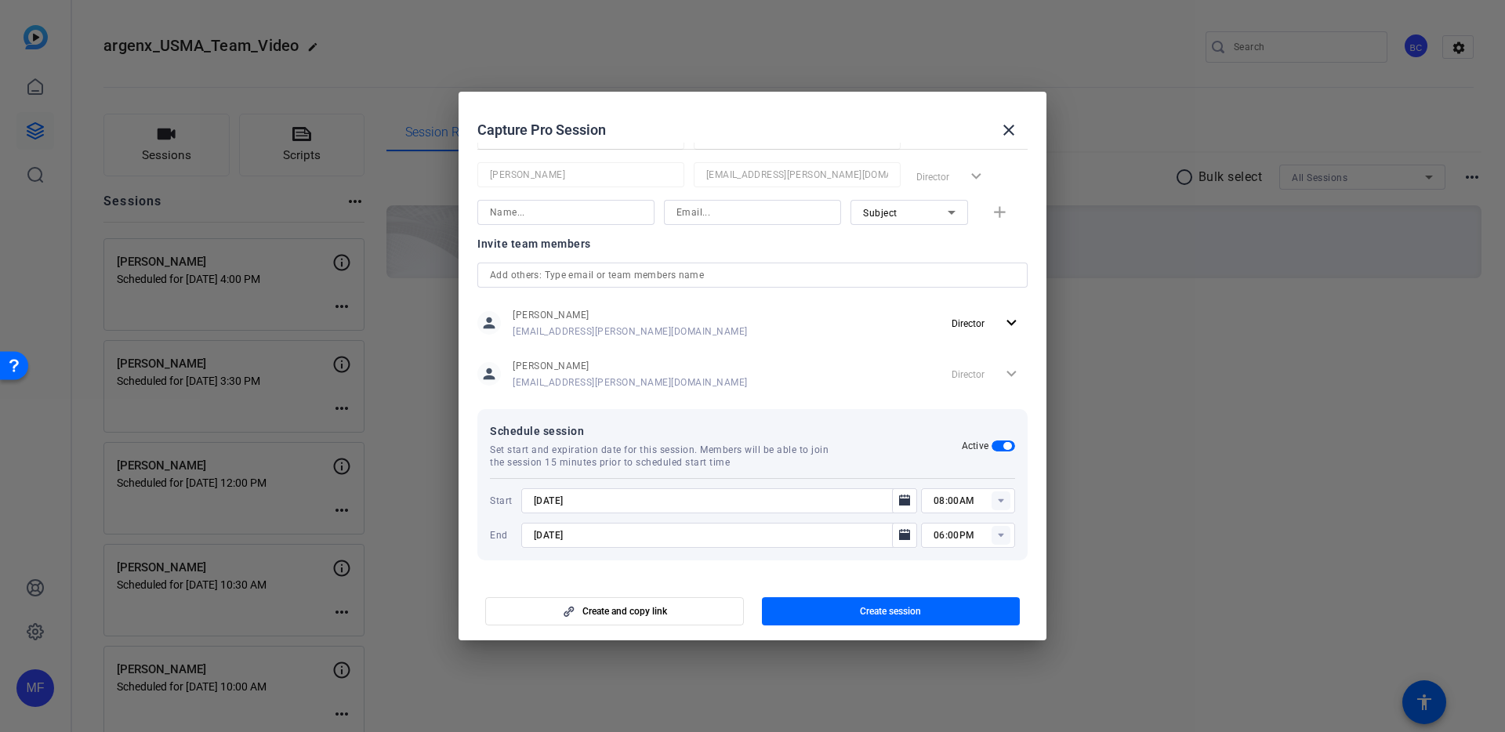
click at [556, 501] on input "[DATE]" at bounding box center [711, 500] width 355 height 19
type input "[DATE]"
type input "12:30PM"
type input "[DATE]"
type input "01:30PM"
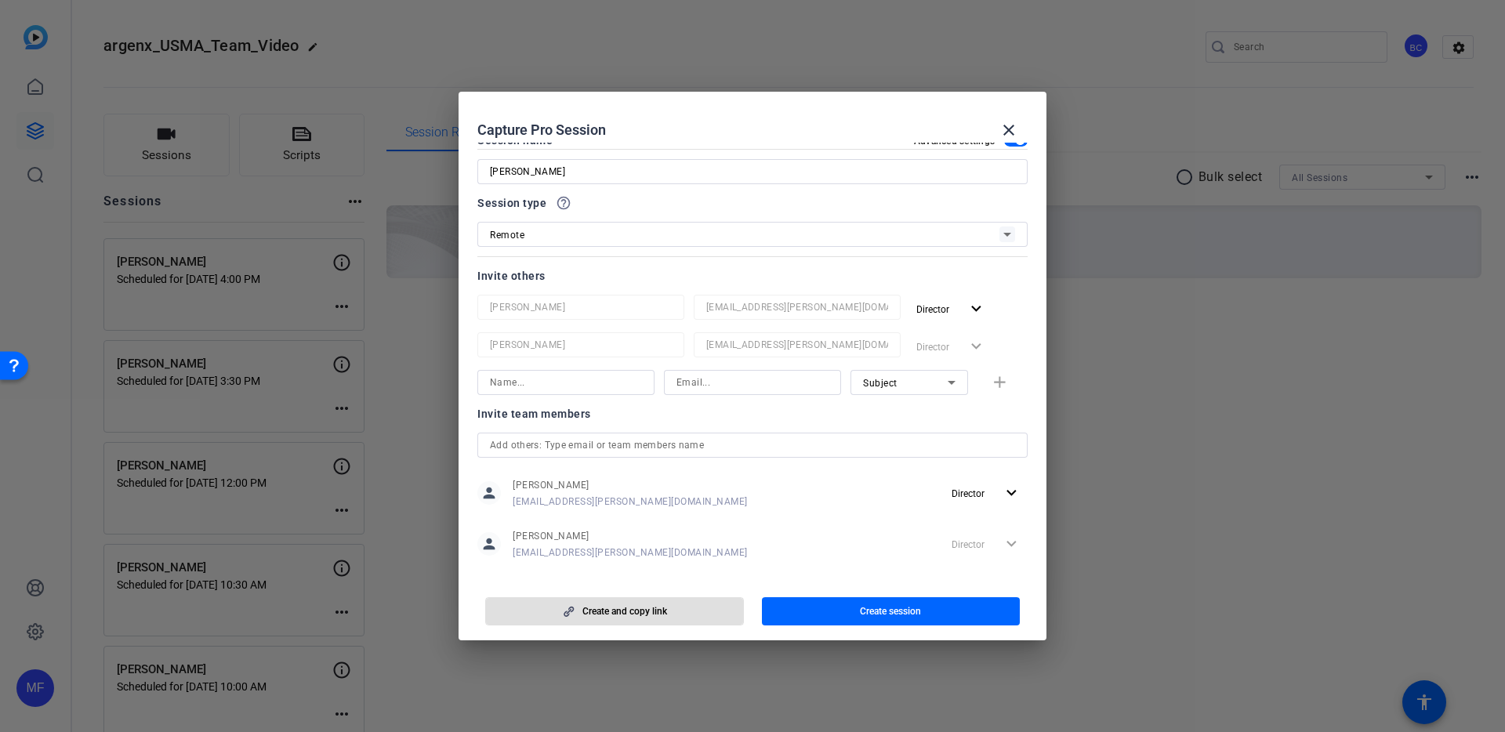
scroll to position [0, 0]
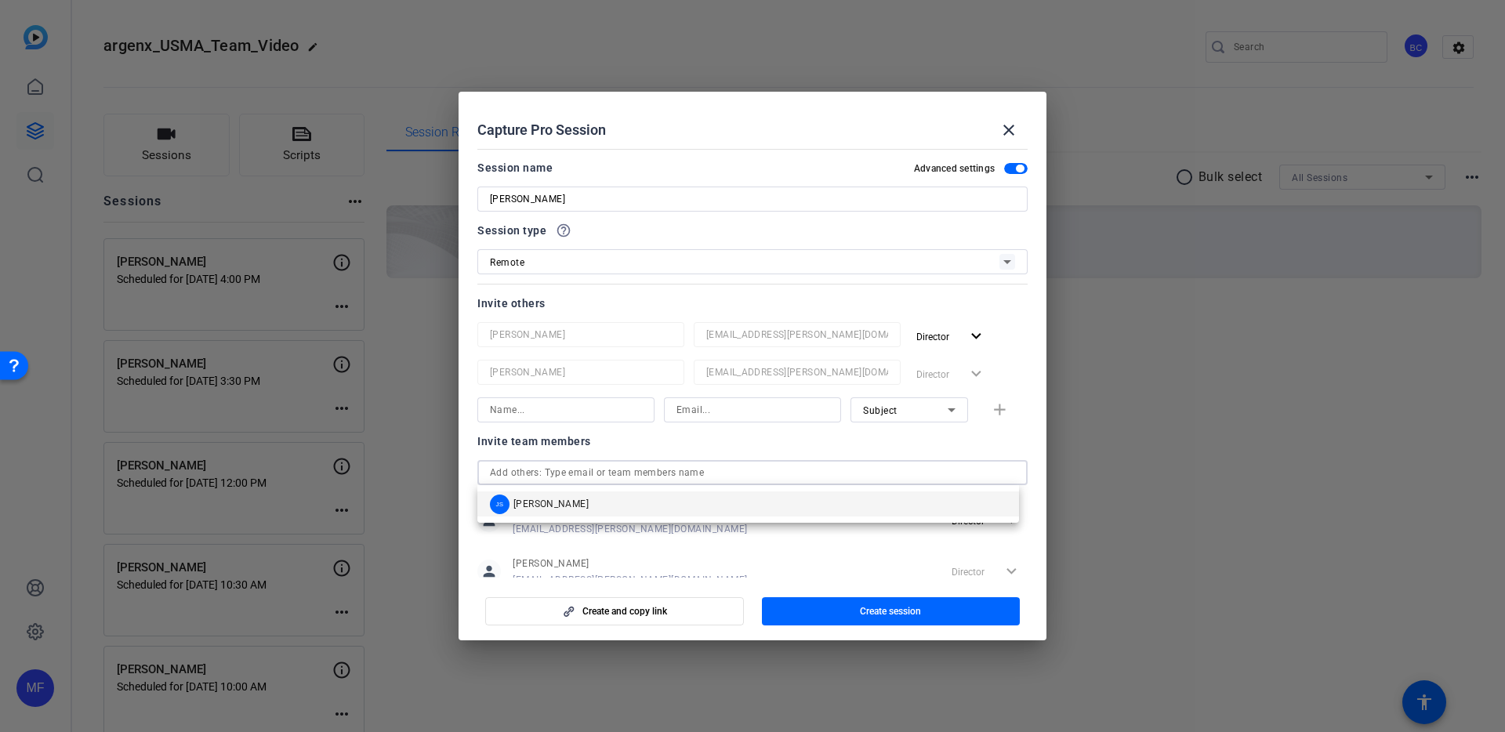
click at [615, 471] on input "text" at bounding box center [752, 472] width 525 height 19
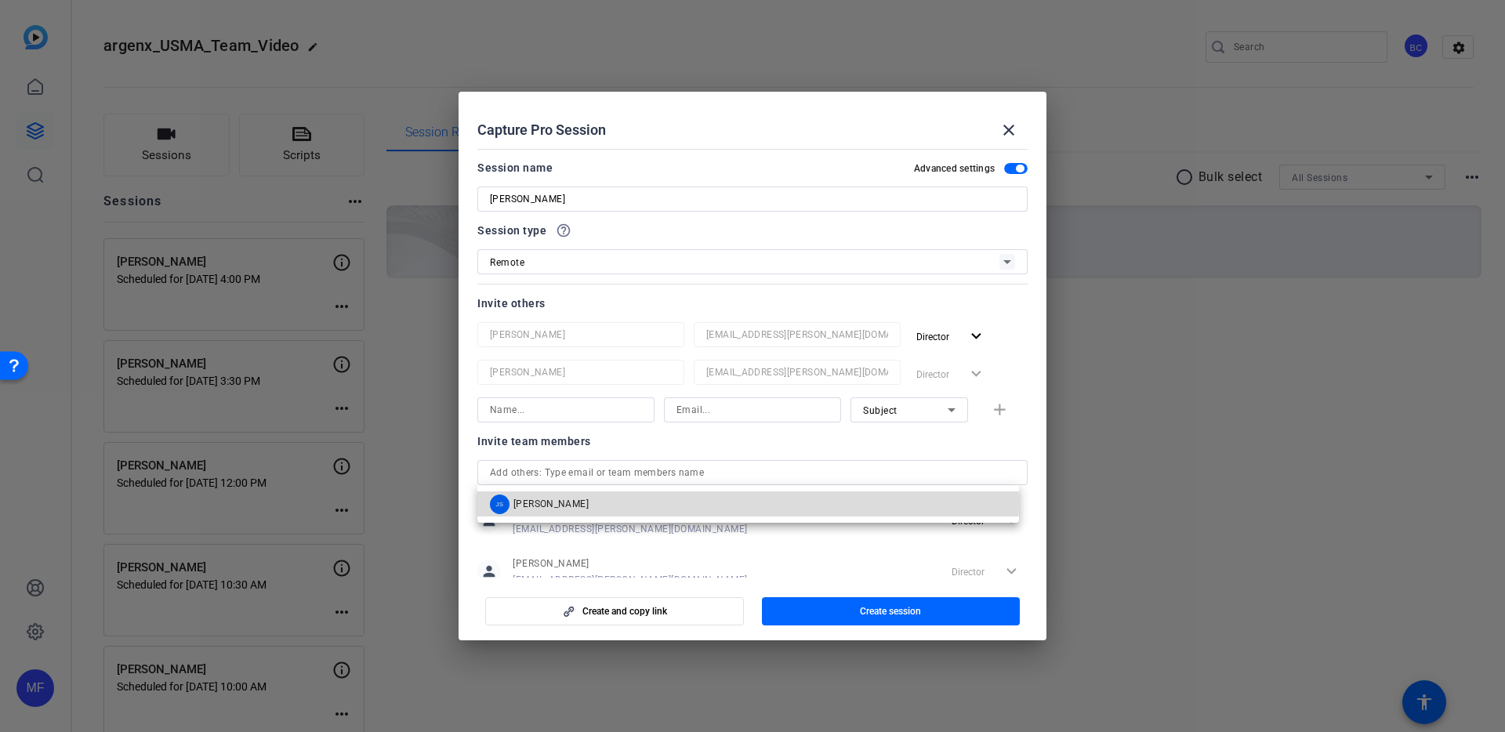
click at [585, 503] on mat-option "JS [PERSON_NAME]" at bounding box center [748, 503] width 542 height 25
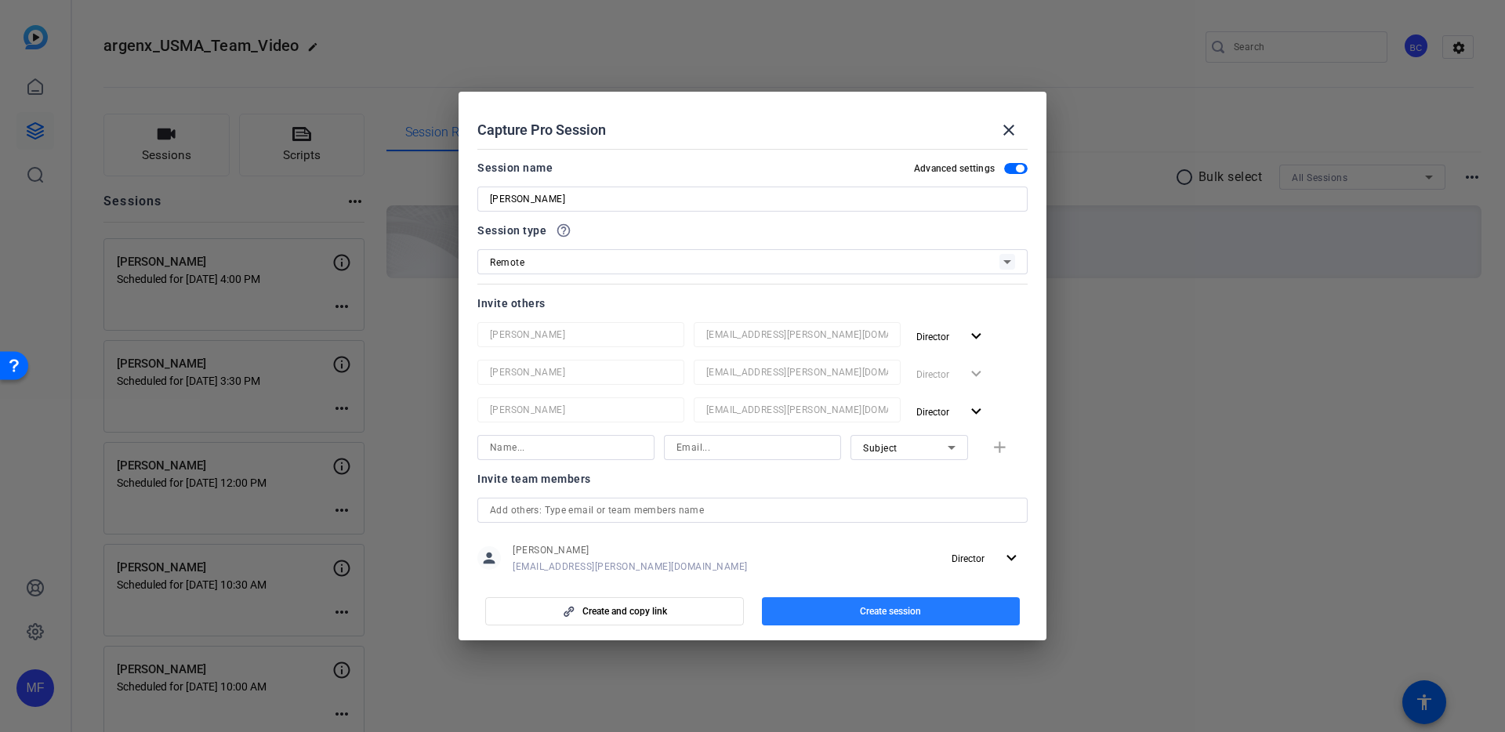
click at [820, 607] on span "button" at bounding box center [891, 611] width 259 height 38
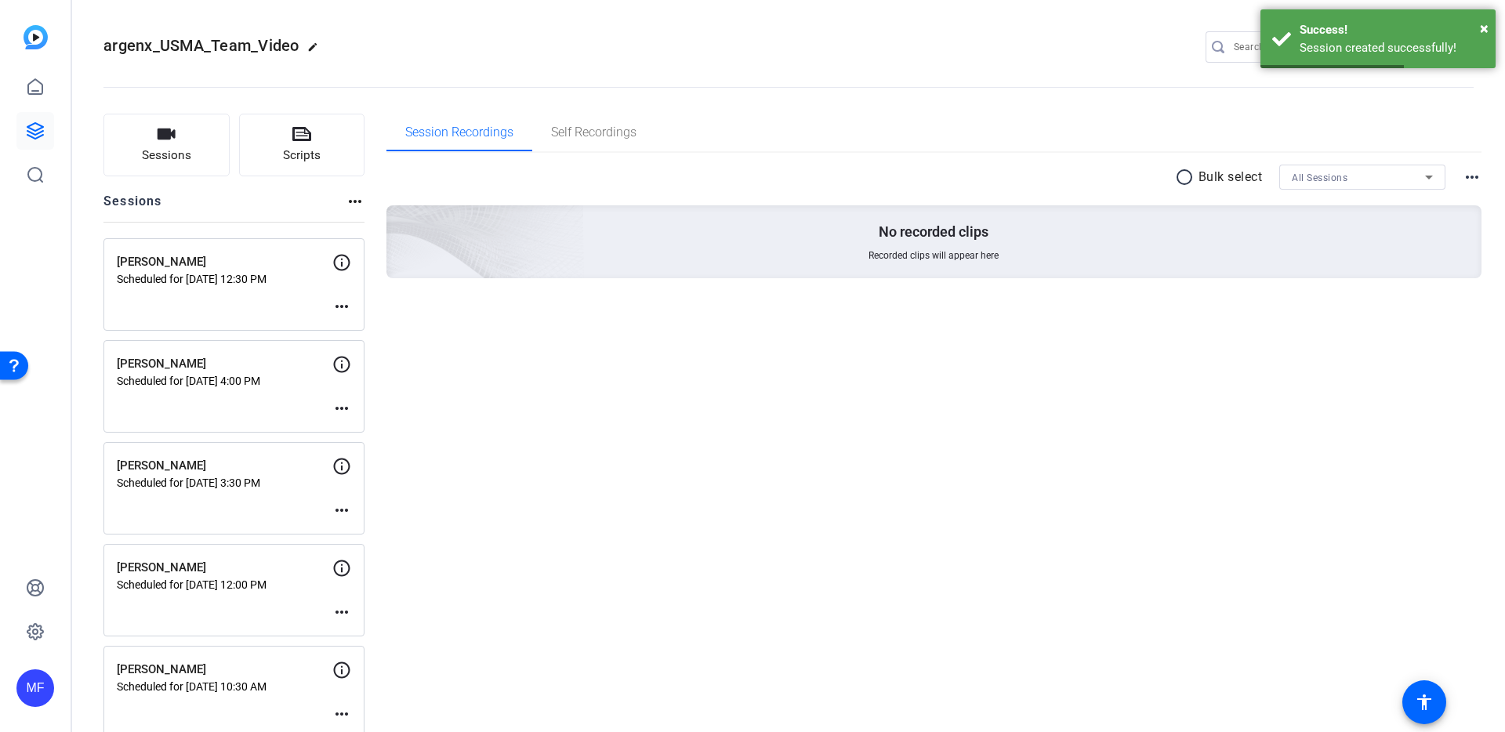
click at [343, 306] on mat-icon "more_horiz" at bounding box center [341, 306] width 19 height 19
click at [346, 325] on span "Edit Session" at bounding box center [380, 330] width 71 height 19
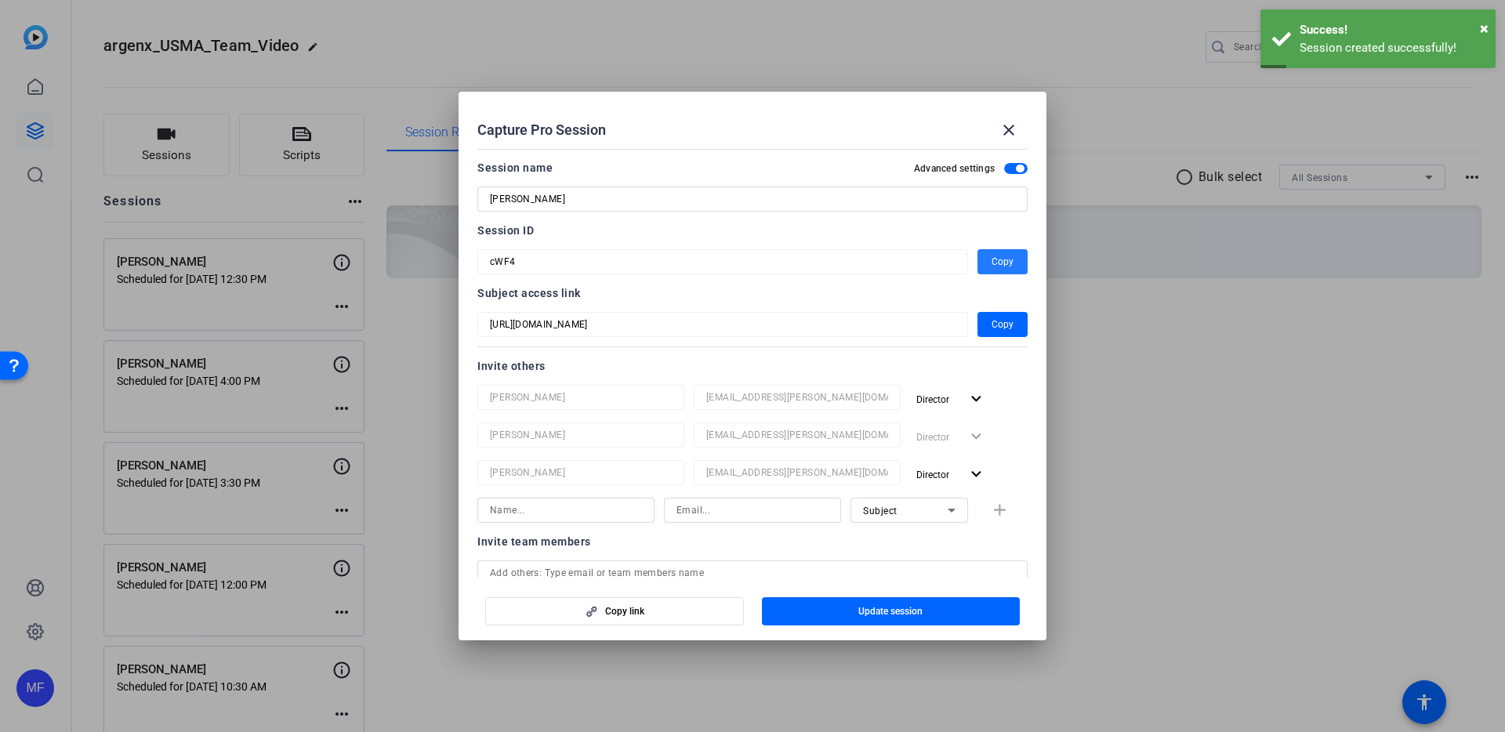
click at [993, 257] on span "Copy" at bounding box center [1002, 261] width 22 height 19
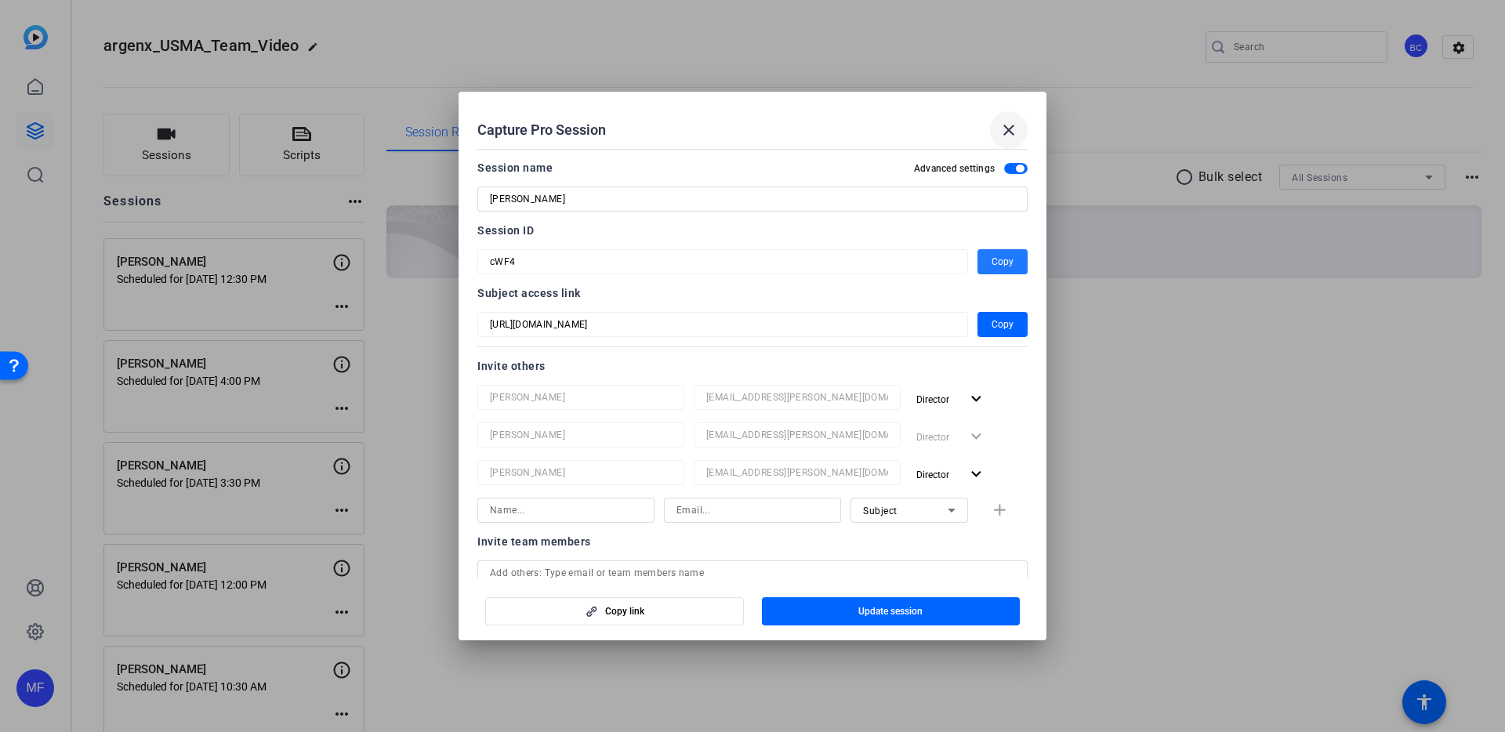
click at [1009, 129] on mat-icon "close" at bounding box center [1008, 130] width 19 height 19
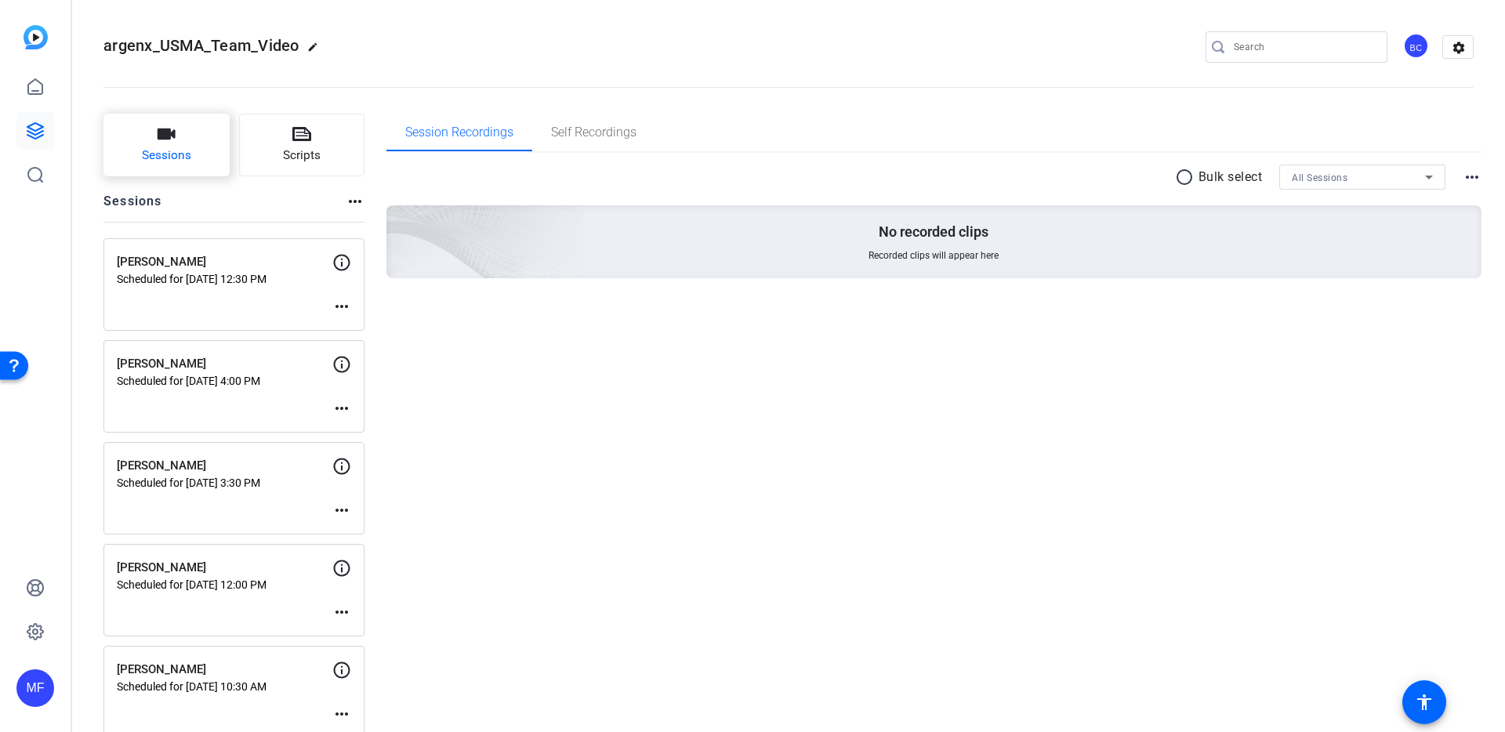
click at [166, 143] on icon "button" at bounding box center [166, 134] width 19 height 19
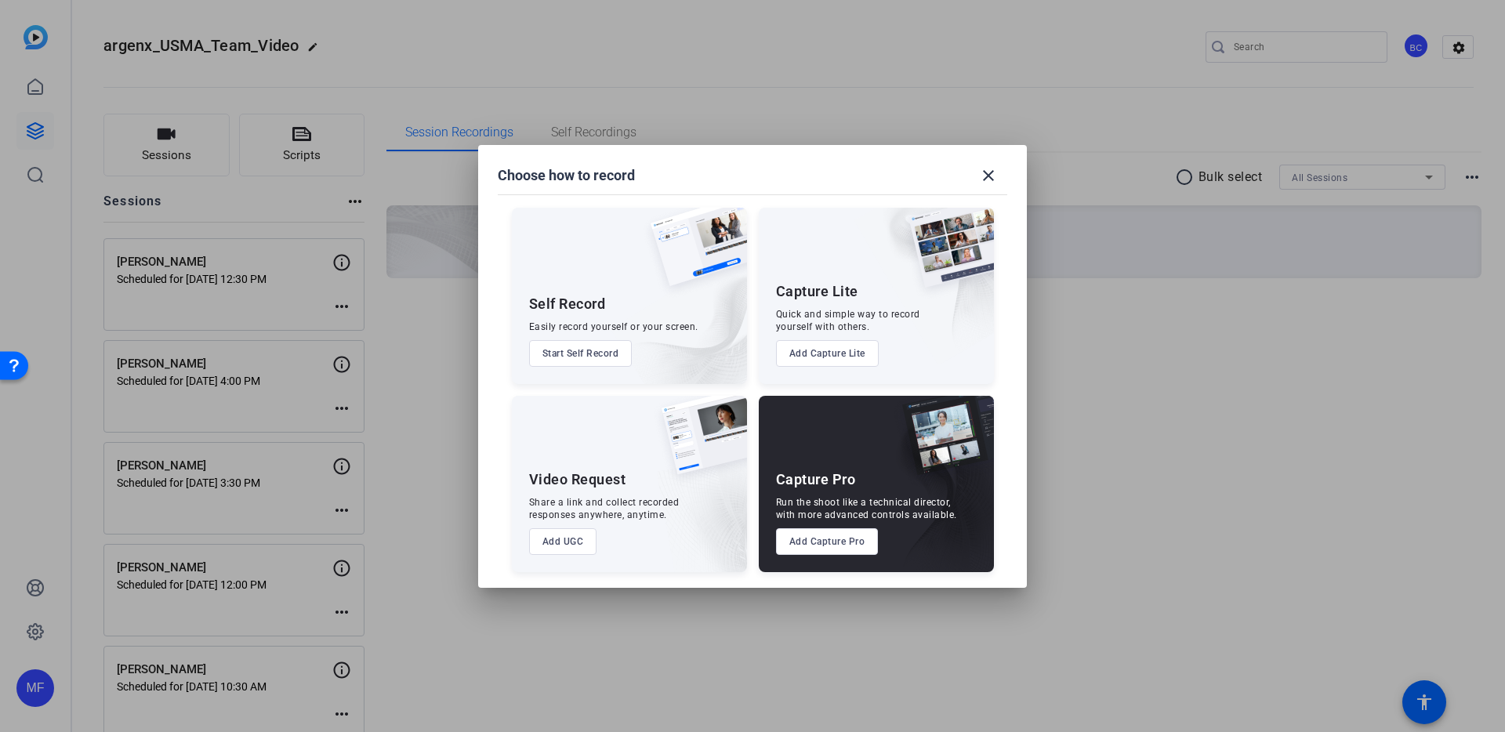
click at [837, 546] on button "Add Capture Pro" at bounding box center [827, 541] width 103 height 27
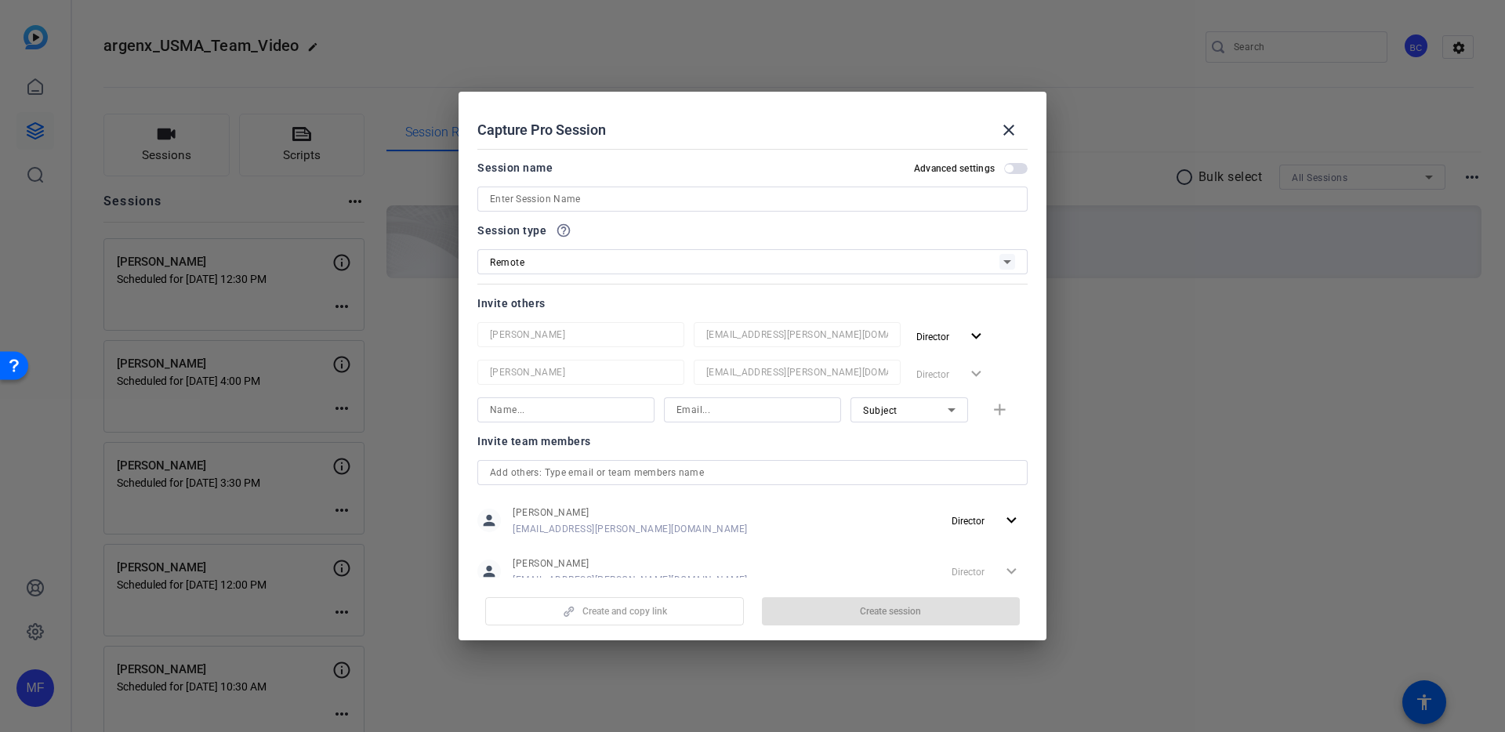
click at [506, 195] on input at bounding box center [752, 199] width 525 height 19
paste input "[PERSON_NAME]"
type input "[PERSON_NAME]"
click at [1004, 166] on span "button" at bounding box center [1016, 168] width 24 height 11
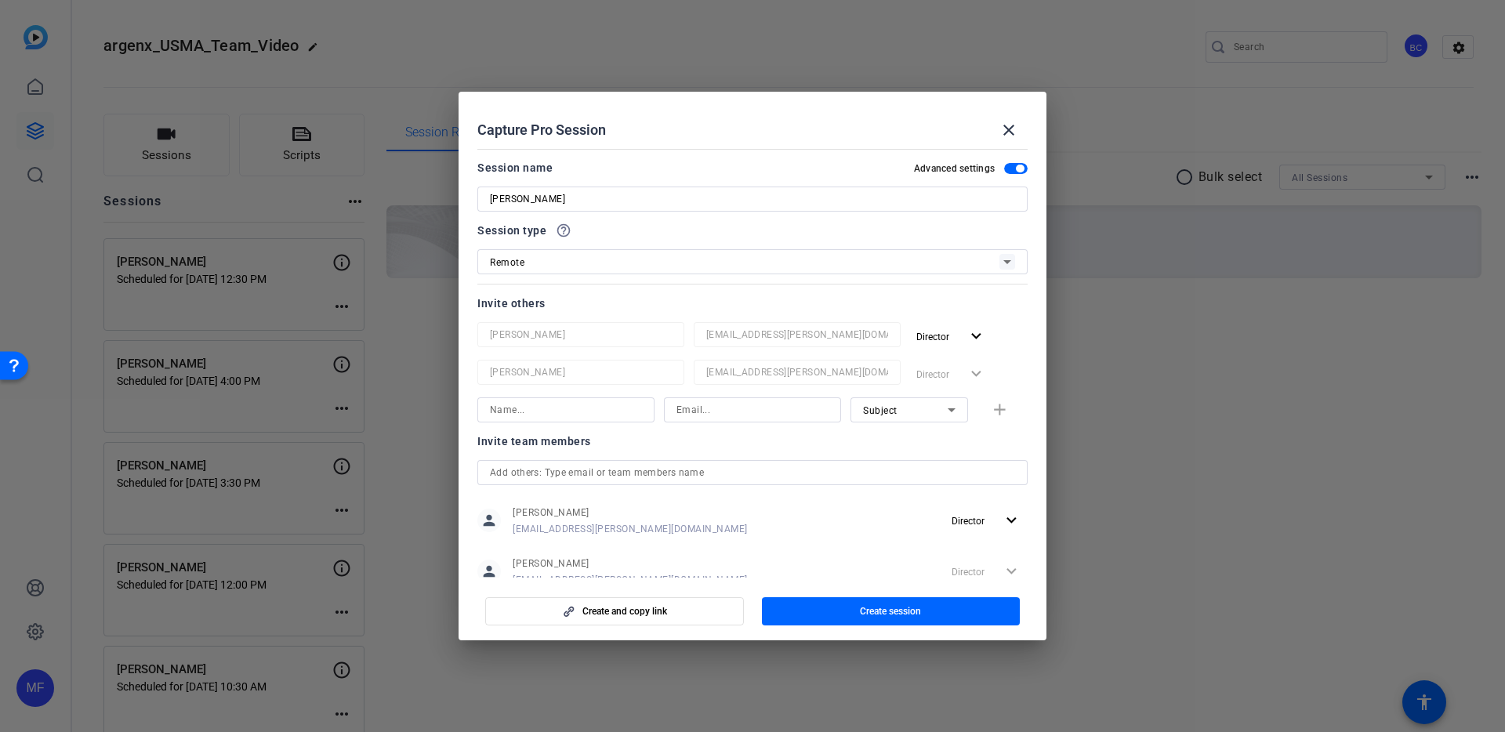
click at [632, 469] on input "text" at bounding box center [752, 472] width 525 height 19
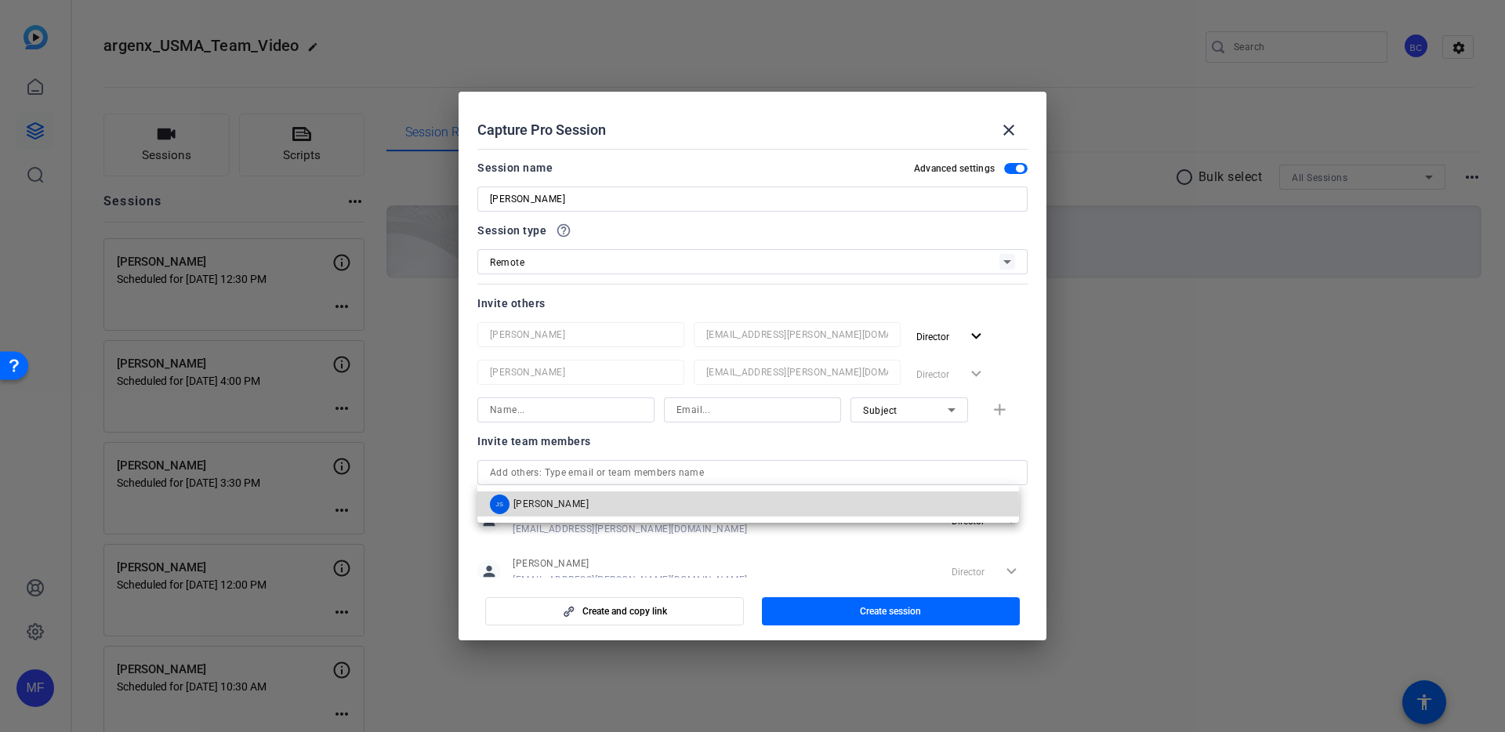
click at [621, 506] on mat-option "JS [PERSON_NAME]" at bounding box center [748, 503] width 542 height 25
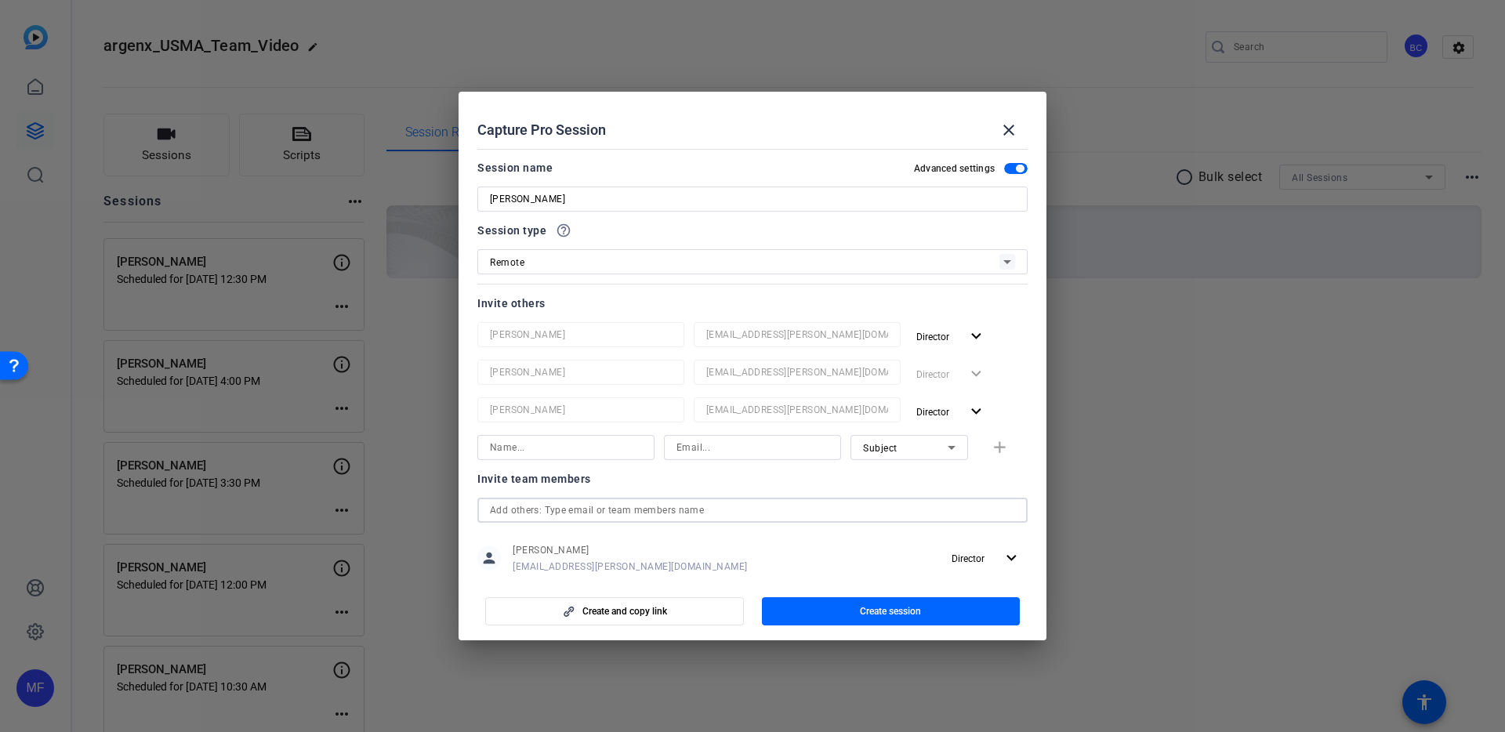
scroll to position [207, 0]
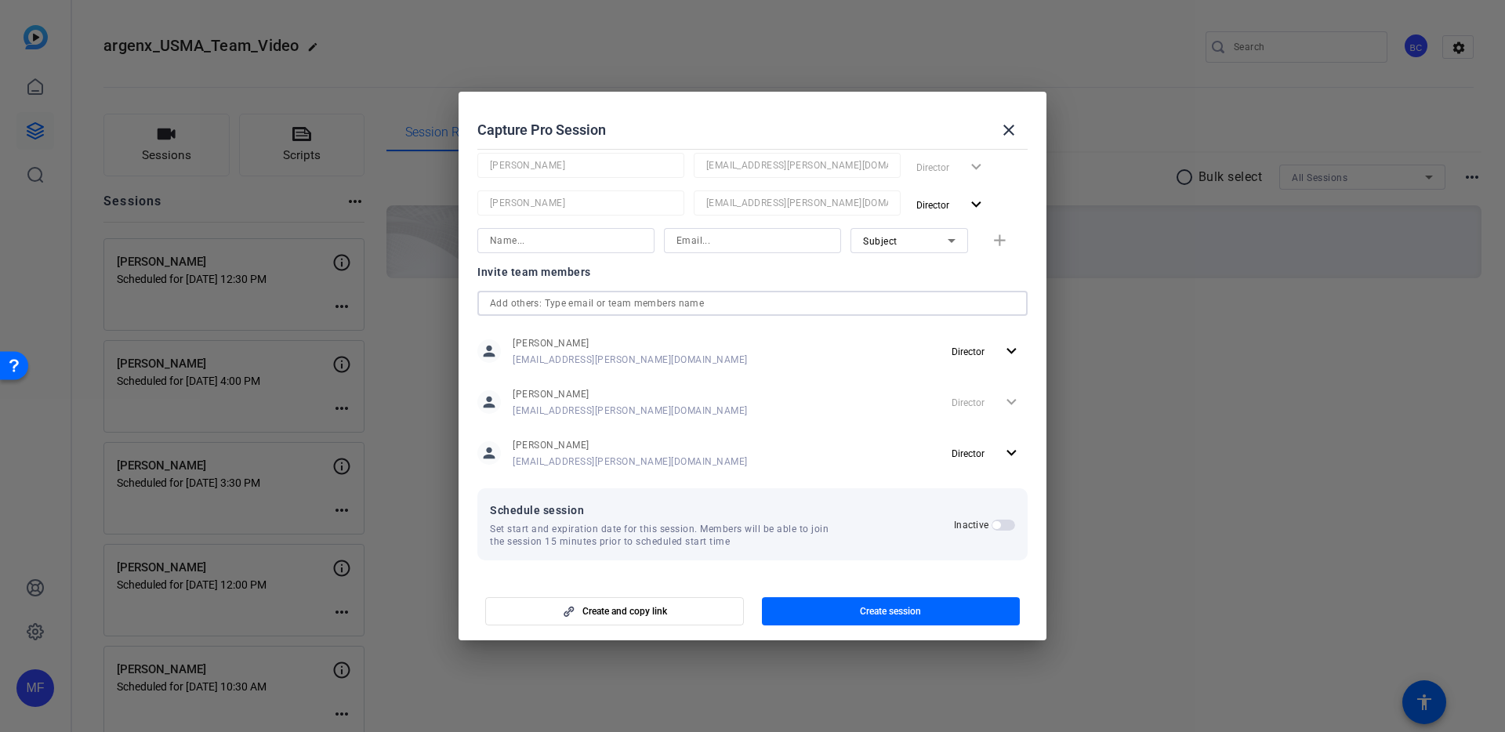
drag, startPoint x: 993, startPoint y: 524, endPoint x: 921, endPoint y: 537, distance: 73.2
click at [992, 524] on span "button" at bounding box center [1003, 525] width 24 height 11
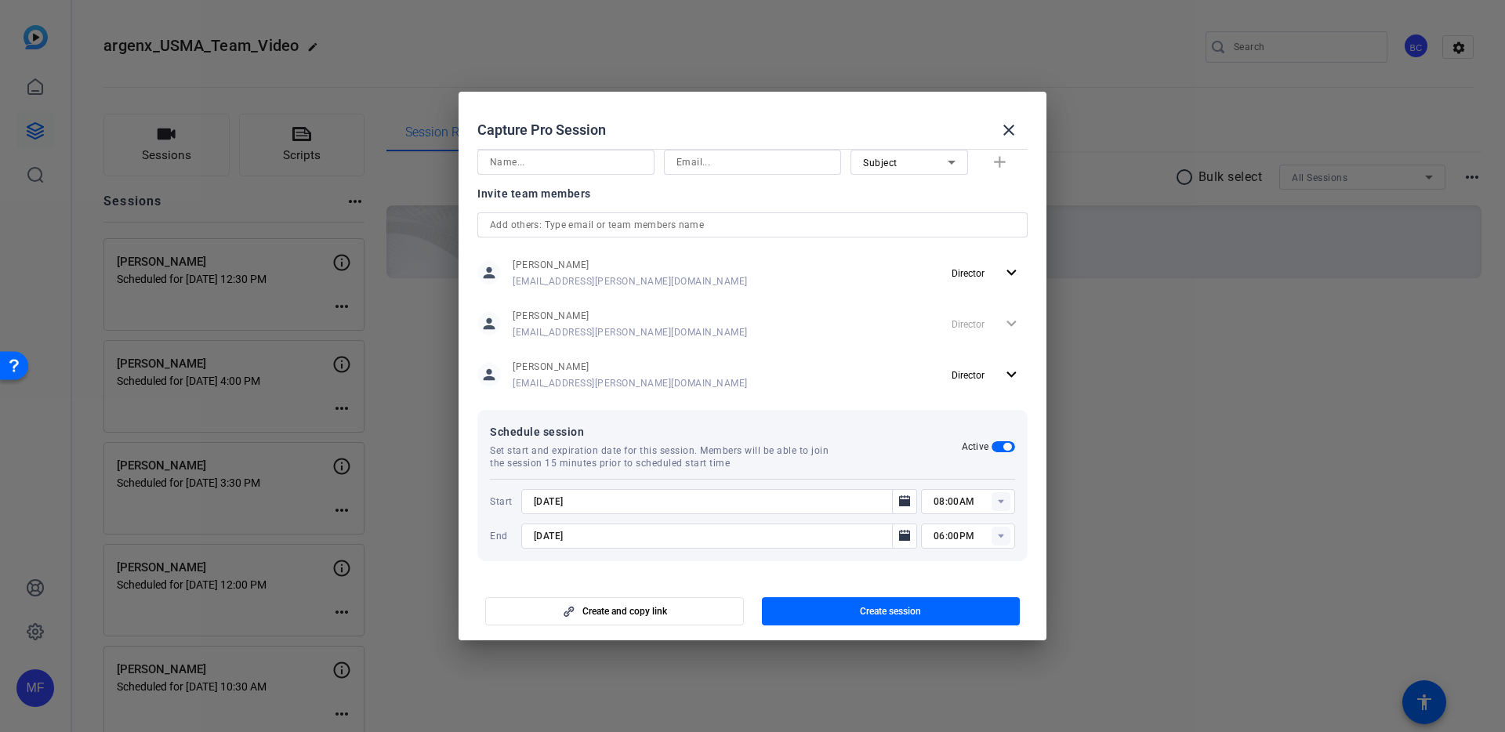
scroll to position [286, 0]
click at [547, 495] on input "[DATE]" at bounding box center [711, 500] width 355 height 19
type input "[DATE]"
type input "02:00PM"
type input "[DATE]"
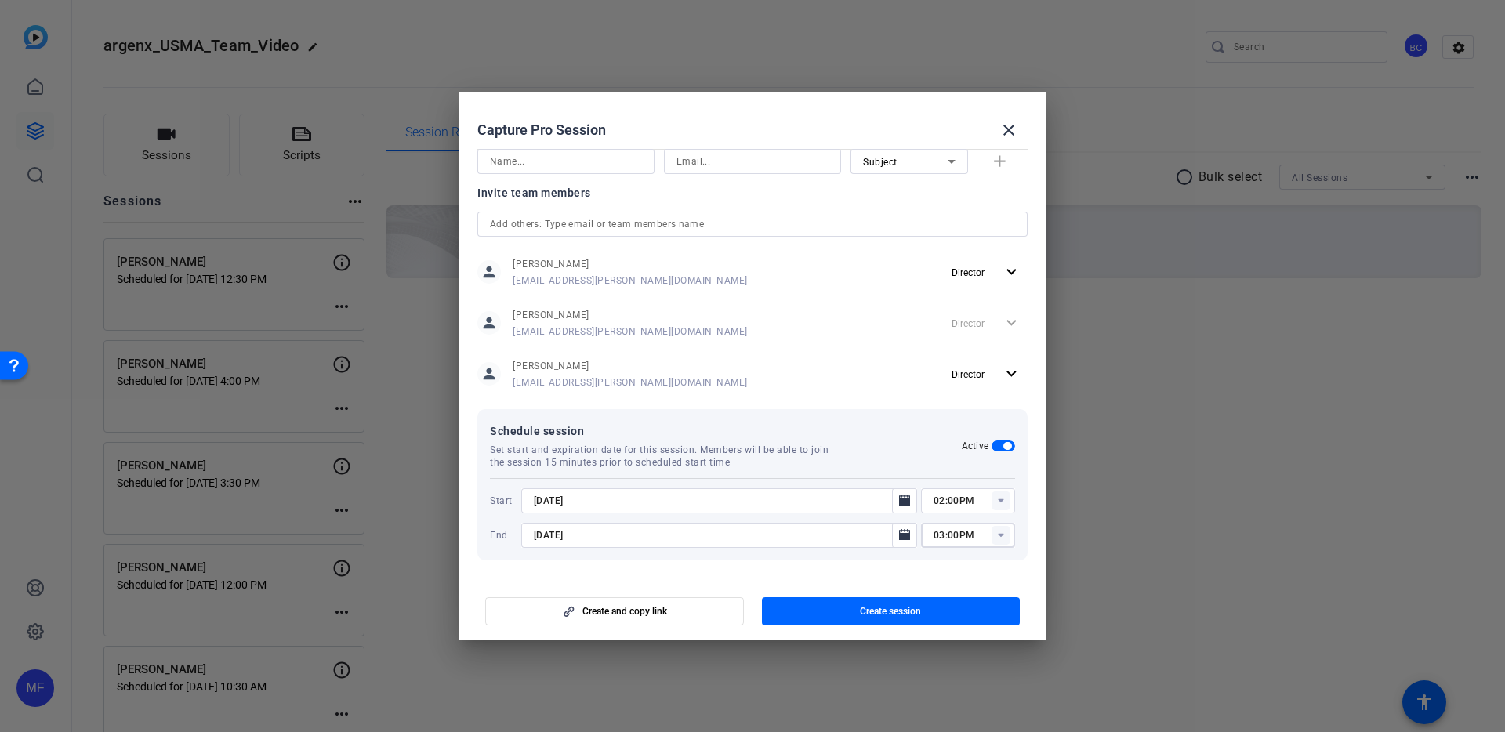
type input "03:00PM"
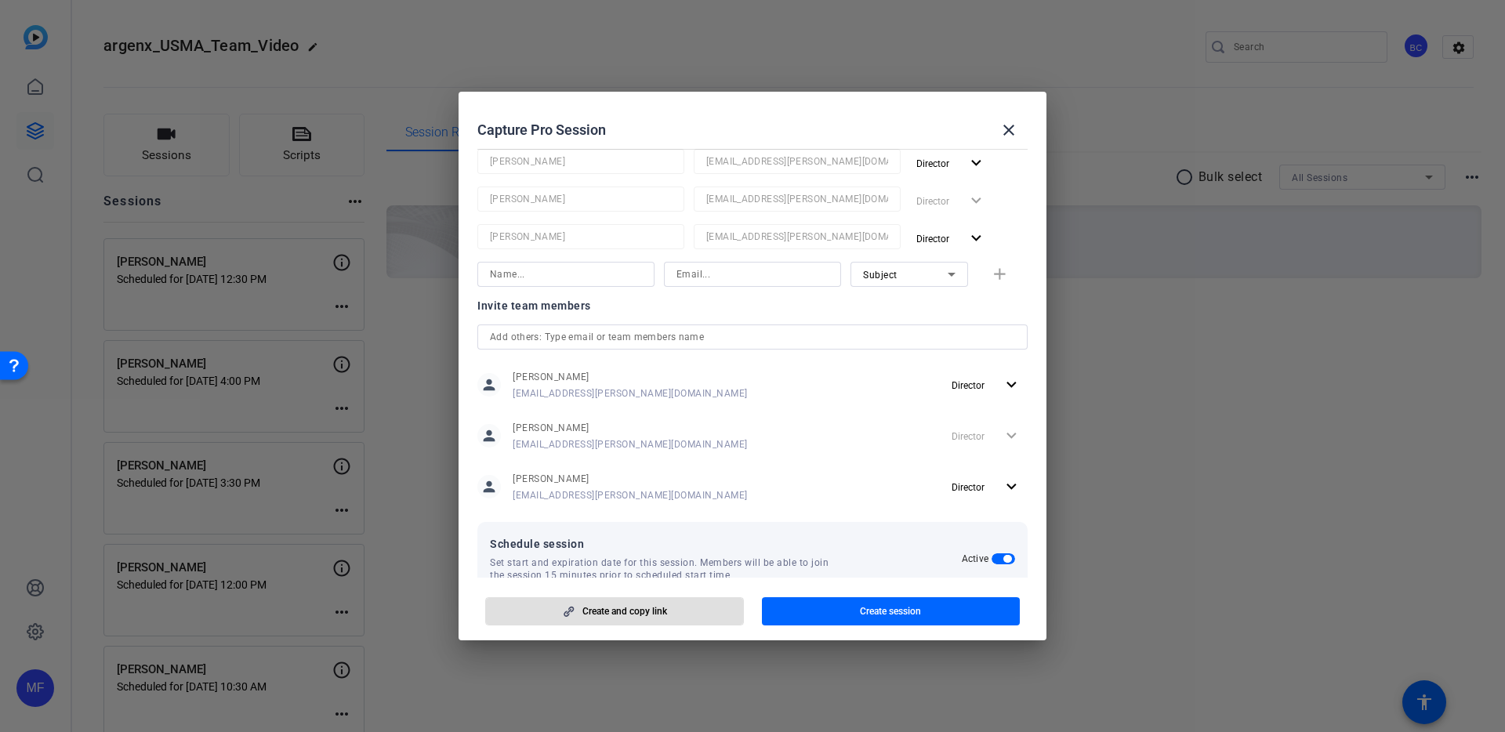
scroll to position [0, 0]
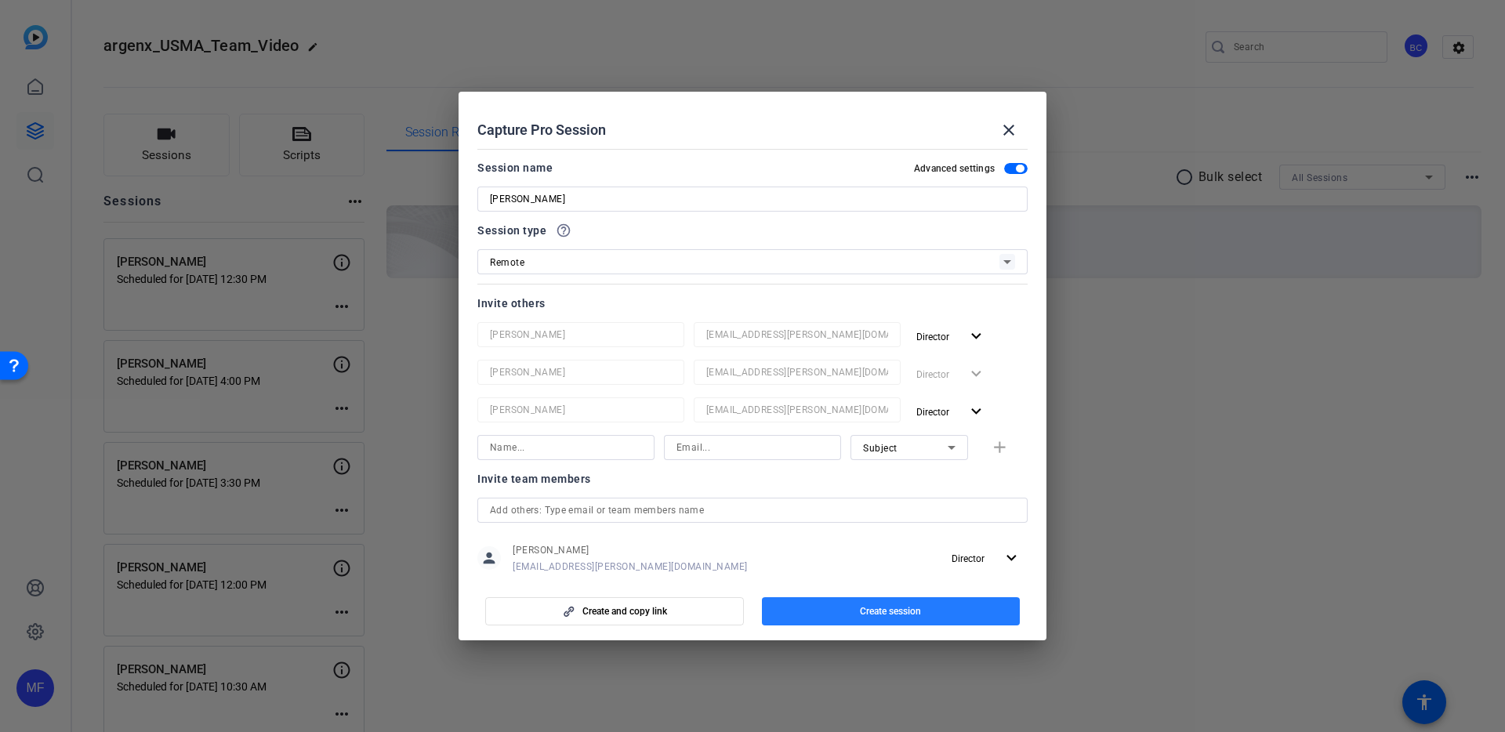
click at [850, 612] on span "button" at bounding box center [891, 611] width 259 height 38
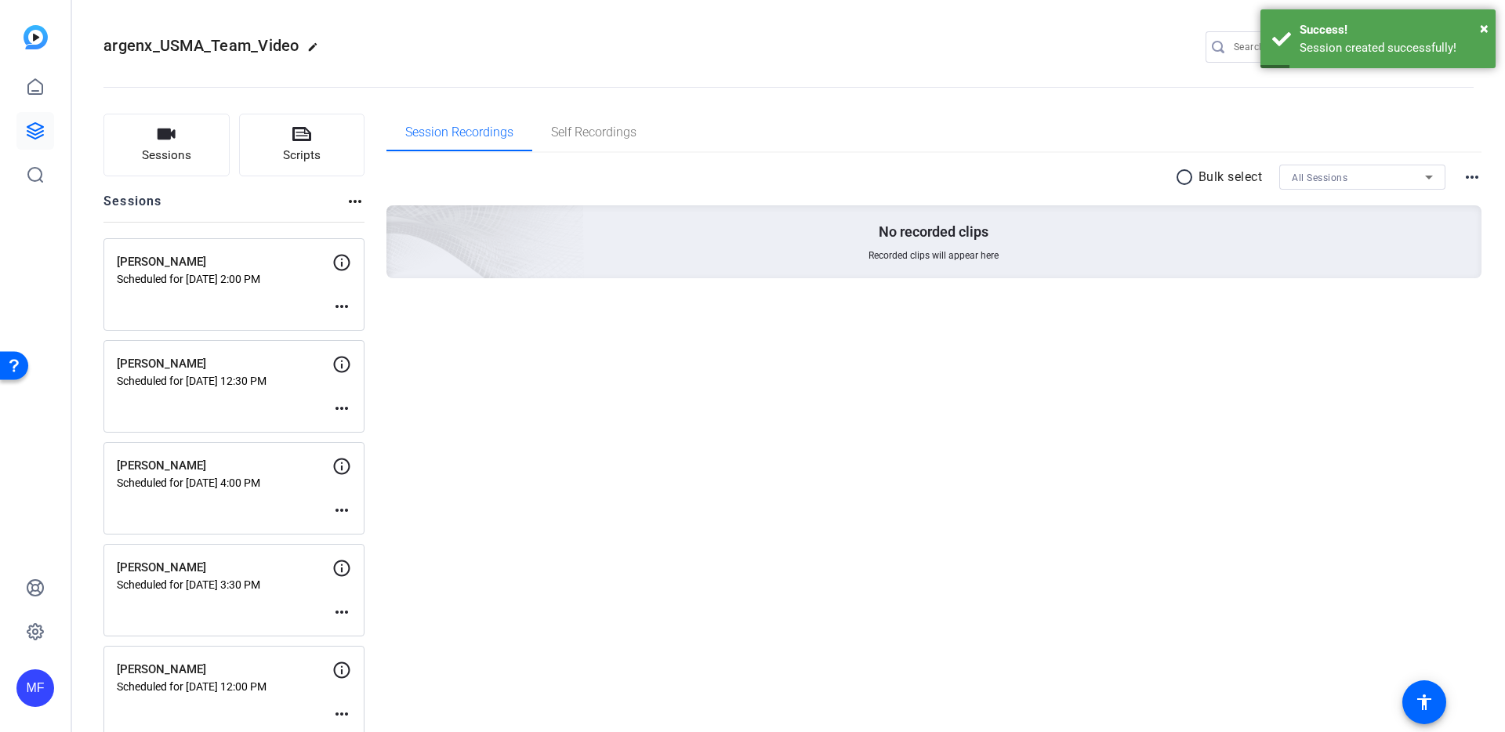
click at [339, 305] on mat-icon "more_horiz" at bounding box center [341, 306] width 19 height 19
click at [370, 332] on span "Edit Session" at bounding box center [380, 330] width 71 height 19
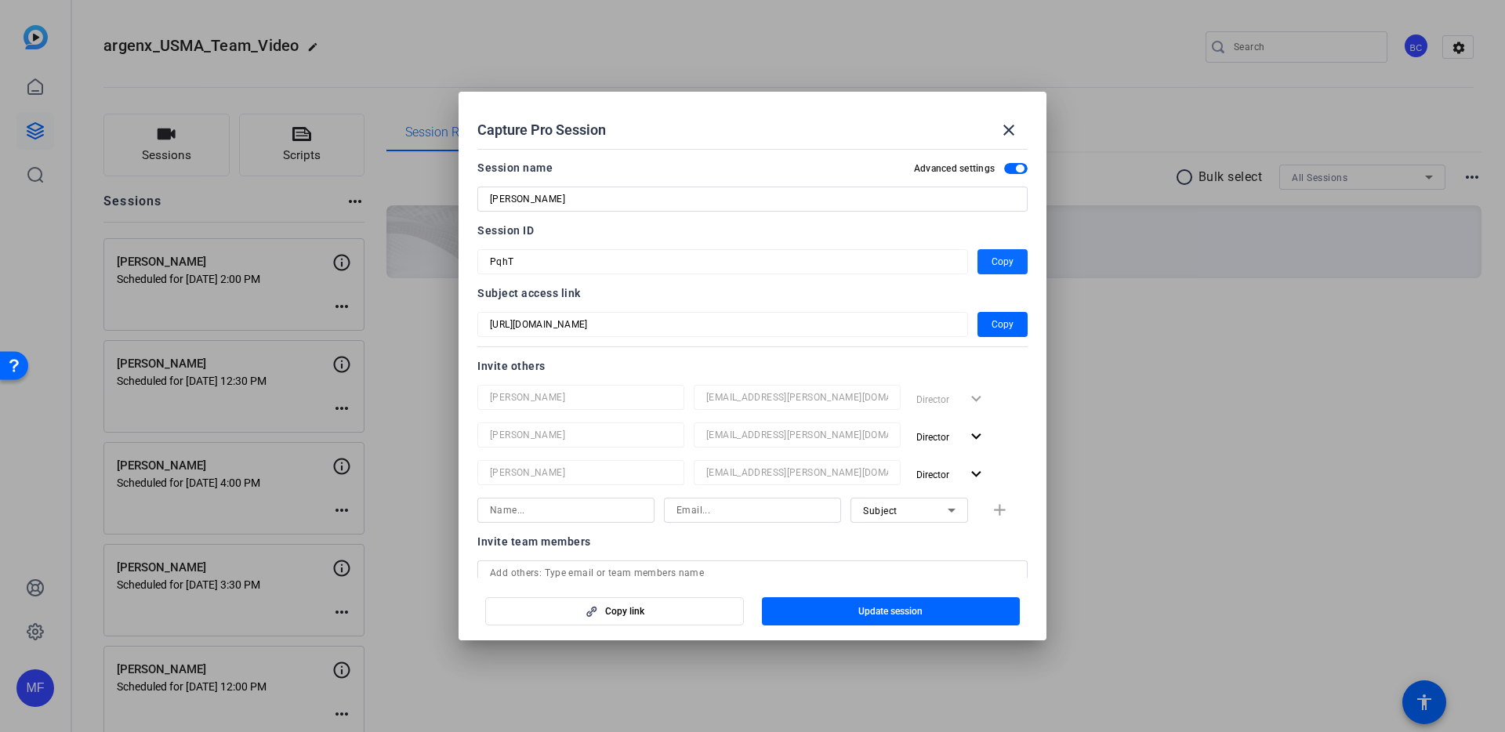
click at [988, 249] on span "button" at bounding box center [1002, 262] width 50 height 38
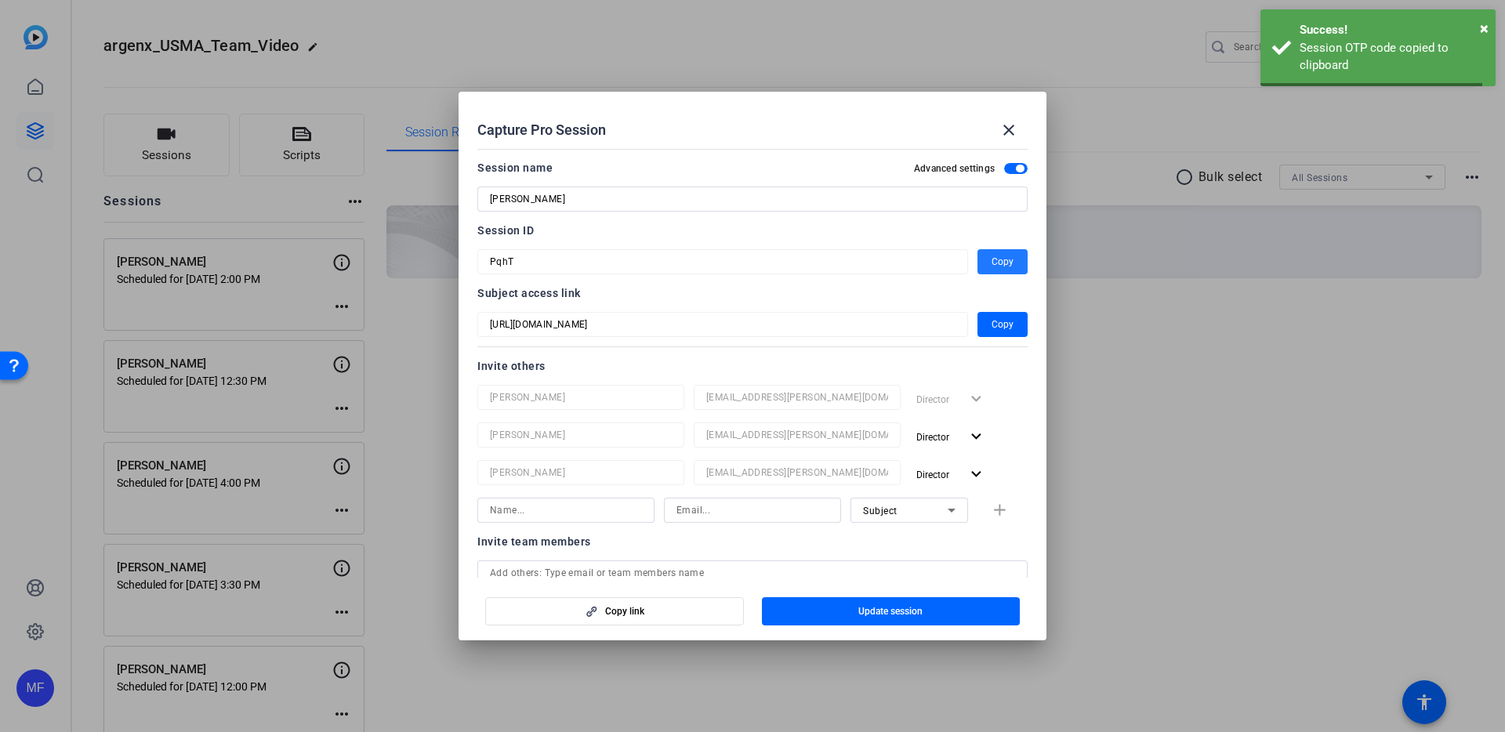
click at [991, 258] on span "Copy" at bounding box center [1002, 261] width 22 height 19
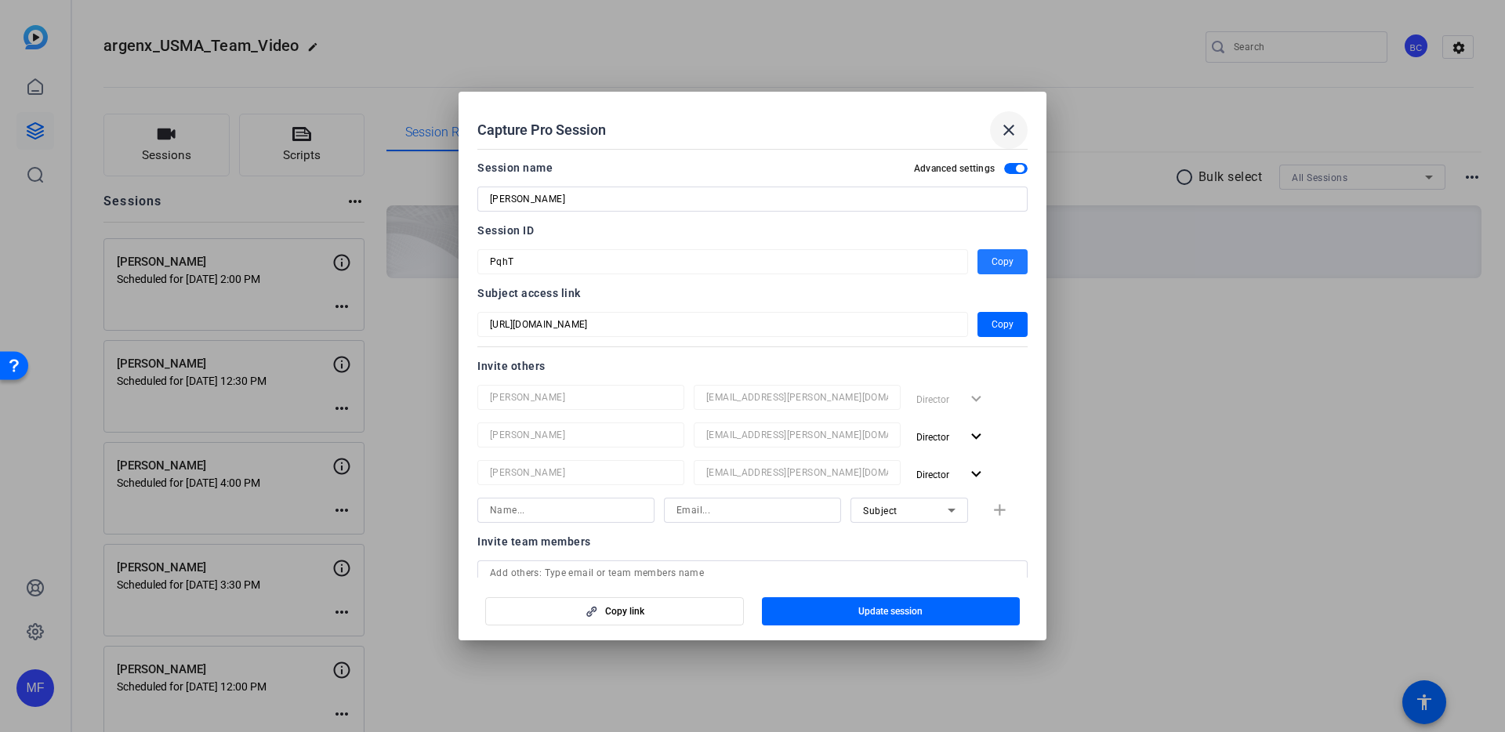
click at [1005, 125] on mat-icon "close" at bounding box center [1008, 130] width 19 height 19
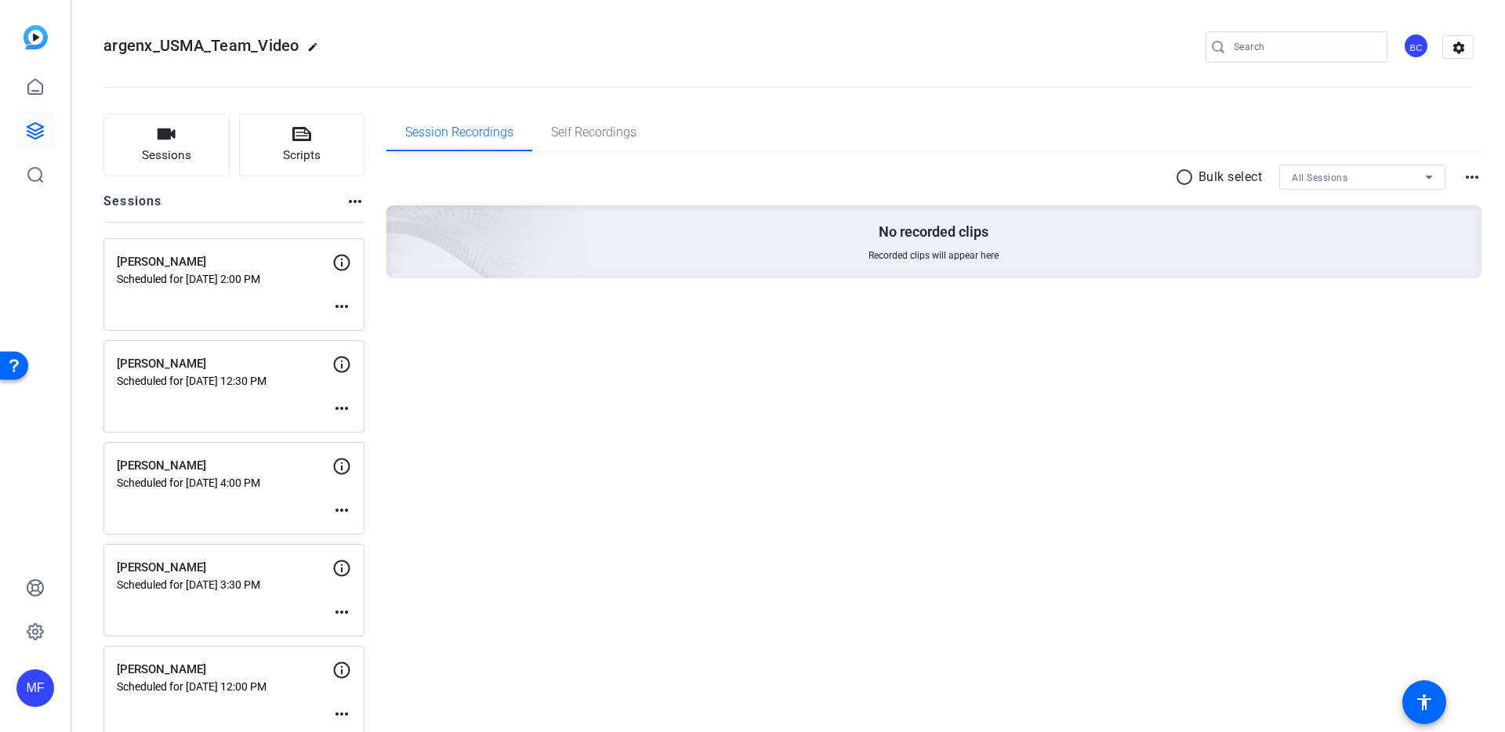
click at [625, 495] on div "Session Recordings Self Recordings radio_button_unchecked Bulk select All Sessi…" at bounding box center [934, 528] width 1096 height 828
